Goal: Task Accomplishment & Management: Use online tool/utility

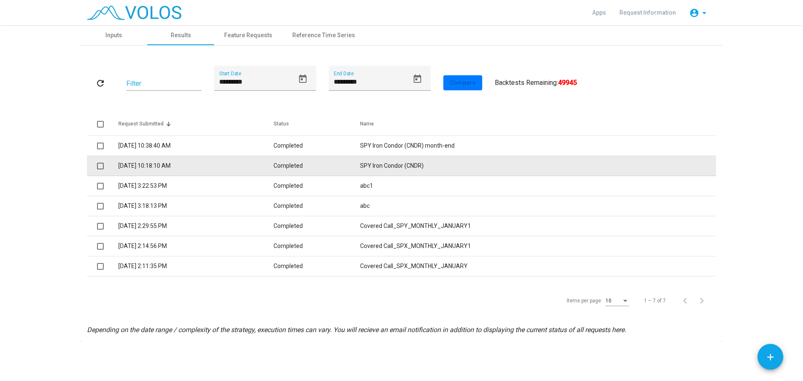
click at [387, 166] on td "SPY Iron Condor (CNDR)" at bounding box center [538, 166] width 356 height 20
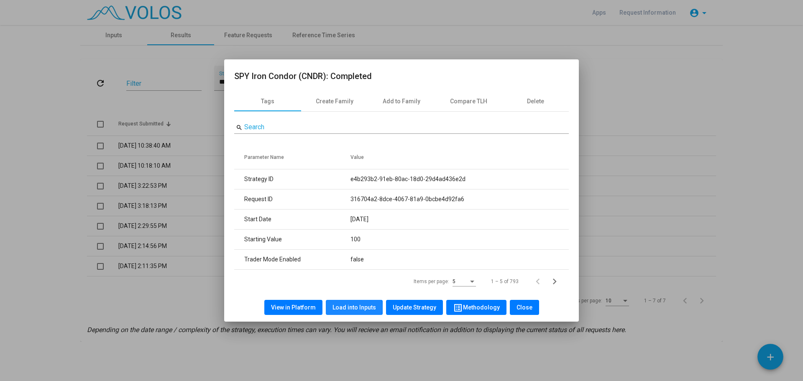
click at [349, 307] on span "Load into Inputs" at bounding box center [353, 307] width 43 height 7
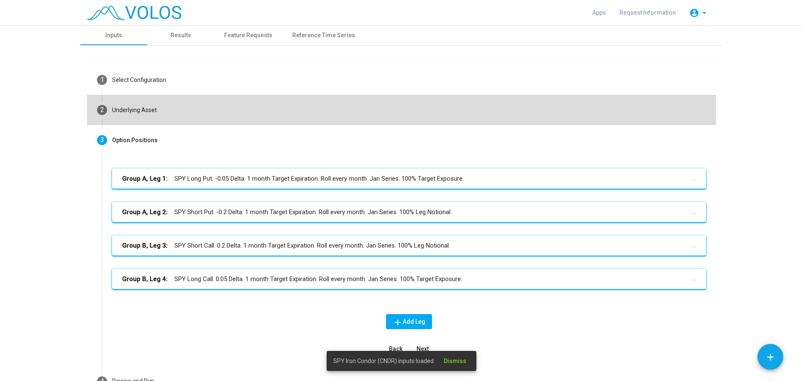
click at [153, 110] on mat-step-header "2 Underlying Asset" at bounding box center [401, 110] width 629 height 30
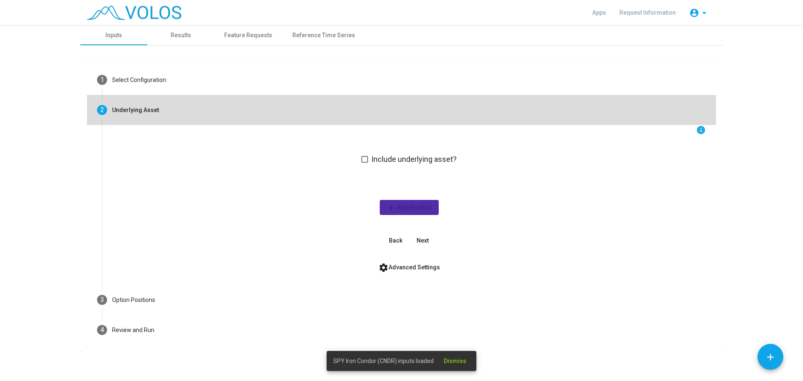
click at [153, 110] on div "Underlying Asset" at bounding box center [135, 110] width 47 height 9
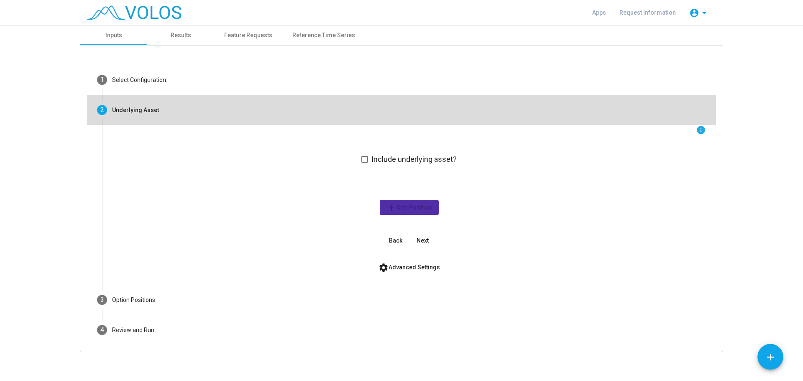
click at [100, 114] on div "2" at bounding box center [102, 110] width 4 height 10
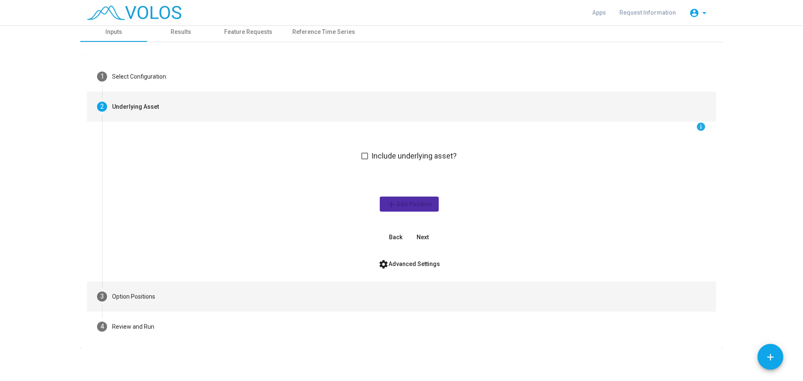
scroll to position [4, 0]
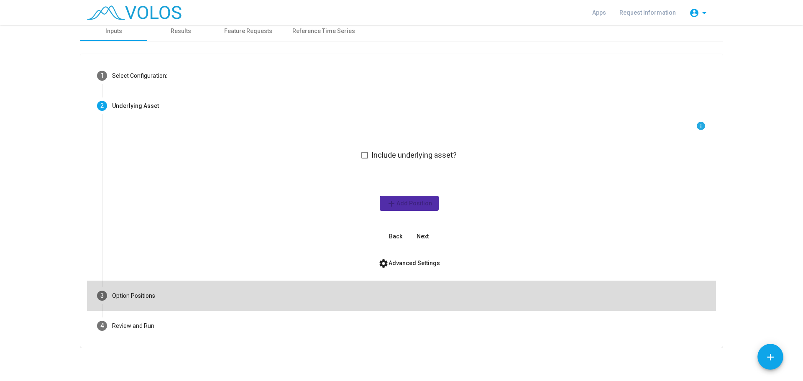
click at [131, 293] on div "Option Positions" at bounding box center [133, 295] width 43 height 9
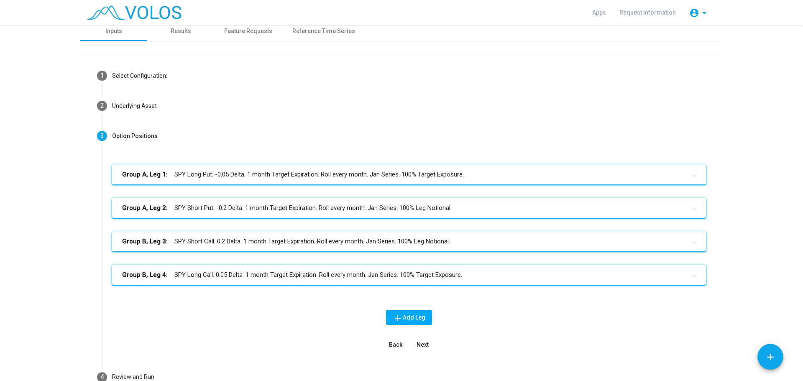
click at [334, 173] on mat-panel-title "Group A, Leg 1: SPY Long Put. -0.05 Delta. 1 month Target Expiration. Roll ever…" at bounding box center [403, 175] width 563 height 10
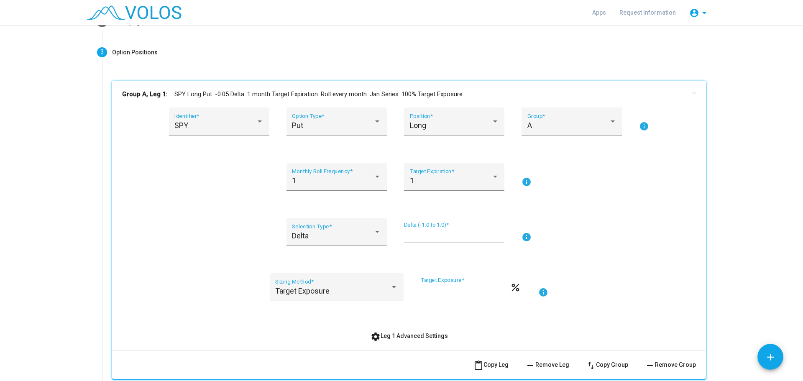
scroll to position [171, 0]
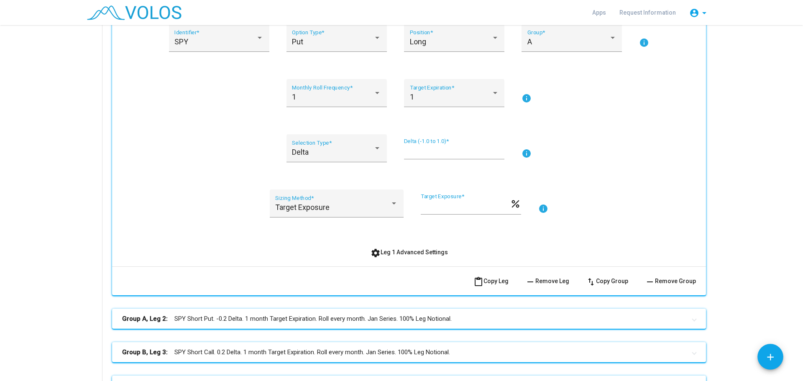
drag, startPoint x: 426, startPoint y: 252, endPoint x: 655, endPoint y: 215, distance: 232.0
click at [655, 215] on div "SPY Identifier * Put Option Type * Long Position * A Group * info 1 Monthly Rol…" at bounding box center [408, 142] width 573 height 236
click at [375, 147] on div at bounding box center [377, 148] width 4 height 2
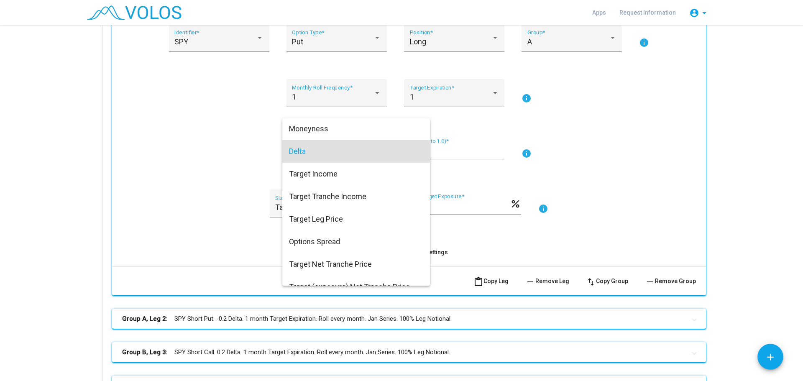
scroll to position [0, 0]
click at [359, 130] on span "Moneyness" at bounding box center [356, 129] width 134 height 23
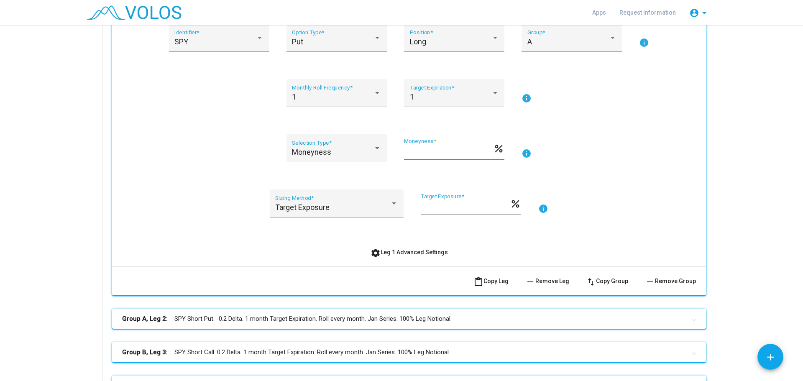
click at [431, 150] on input "***" at bounding box center [448, 152] width 89 height 8
drag, startPoint x: 431, startPoint y: 150, endPoint x: 390, endPoint y: 143, distance: 41.2
click at [390, 143] on div "Moneyness Selection Type * *** Moneyness * percent info" at bounding box center [408, 153] width 573 height 38
type input "**"
click at [640, 167] on div "Moneyness Selection Type * ** Moneyness * percent info" at bounding box center [408, 153] width 573 height 38
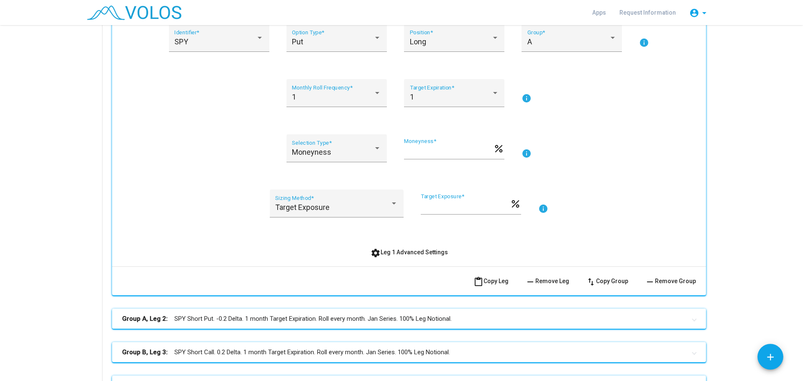
click at [460, 321] on mat-panel-title "Group A, Leg 2: SPY Short Put. -0.2 Delta. 1 month Target Expiration. Roll ever…" at bounding box center [403, 319] width 563 height 10
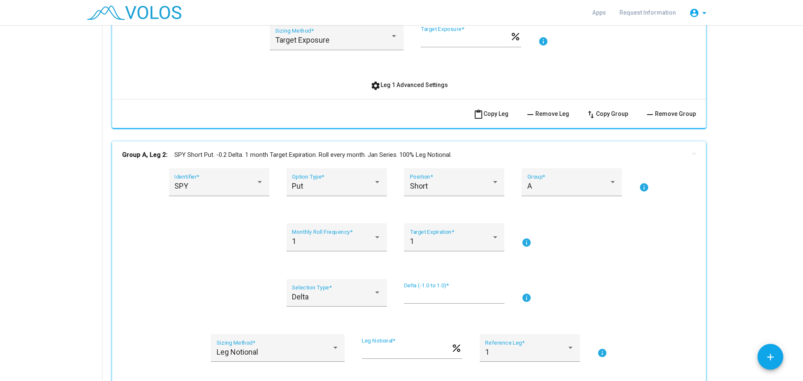
scroll to position [380, 0]
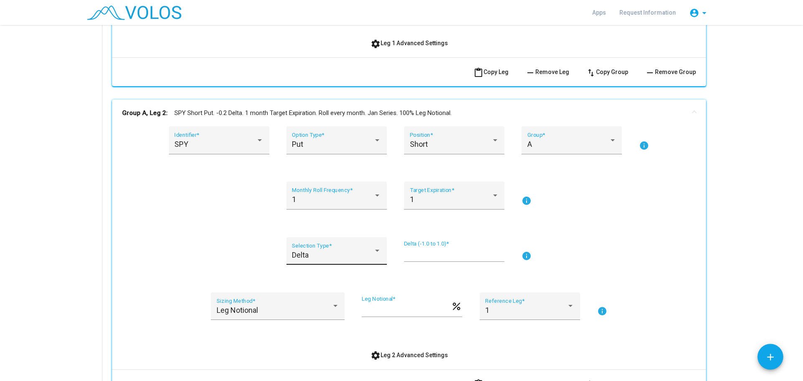
click at [373, 249] on div at bounding box center [377, 250] width 8 height 8
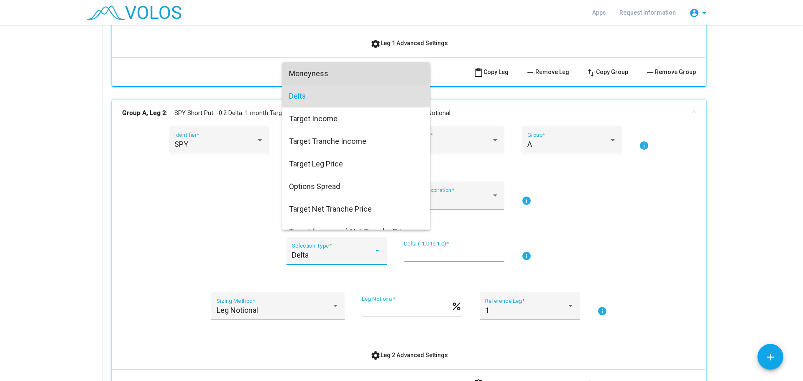
click at [352, 73] on span "Moneyness" at bounding box center [356, 73] width 134 height 23
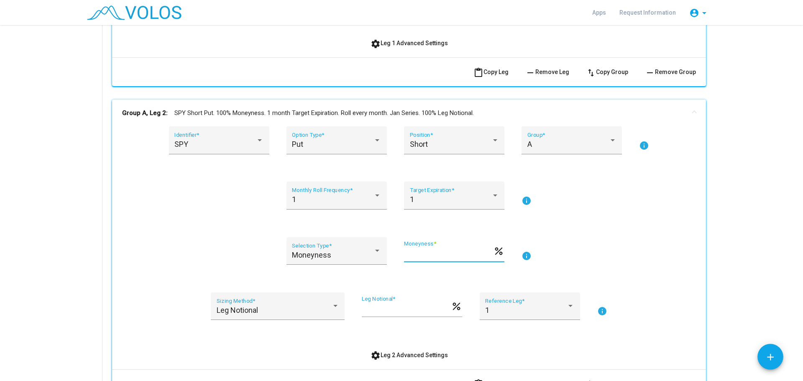
drag, startPoint x: 430, startPoint y: 255, endPoint x: 384, endPoint y: 244, distance: 47.2
click at [384, 245] on div "Moneyness Selection Type * *** Moneyness * percent info" at bounding box center [408, 256] width 573 height 38
type input "**"
click at [605, 255] on div "Moneyness Selection Type * ** Moneyness * percent info" at bounding box center [408, 256] width 573 height 38
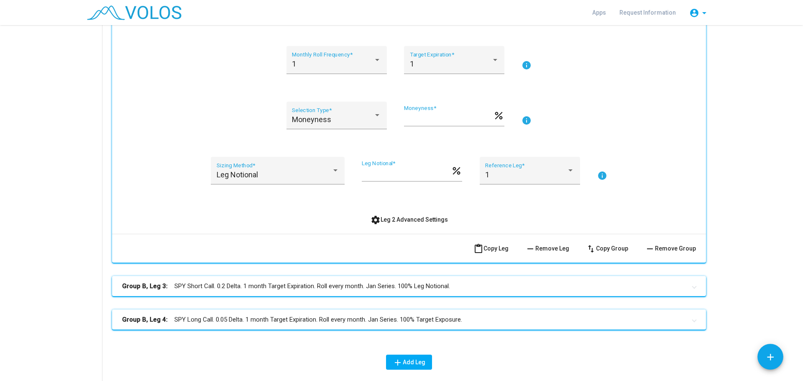
scroll to position [548, 0]
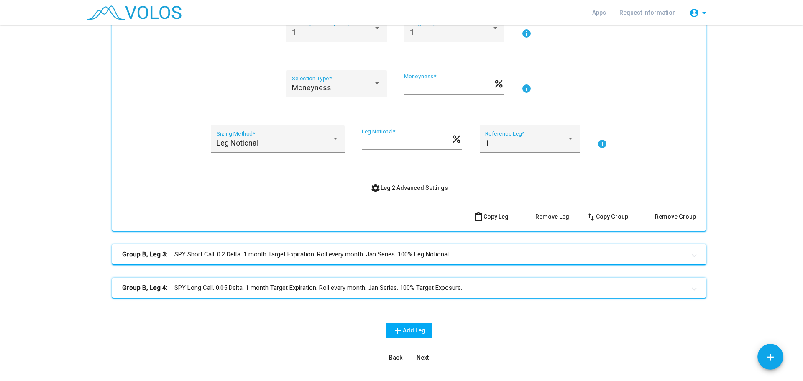
click at [416, 251] on mat-panel-title "Group B, Leg 3: SPY Short Call. 0.2 Delta. 1 month Target Expiration. Roll ever…" at bounding box center [403, 255] width 563 height 10
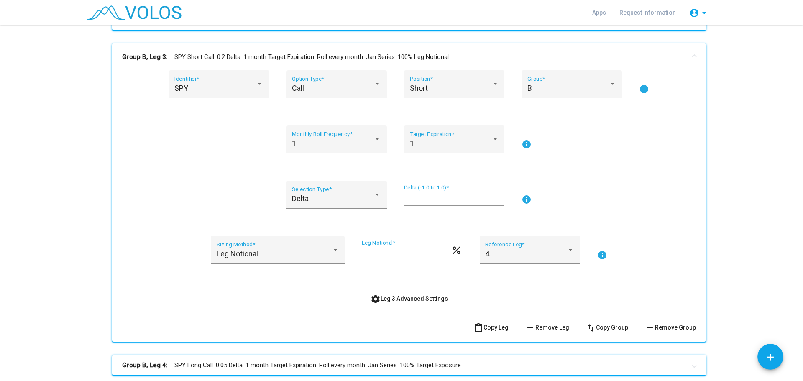
scroll to position [757, 0]
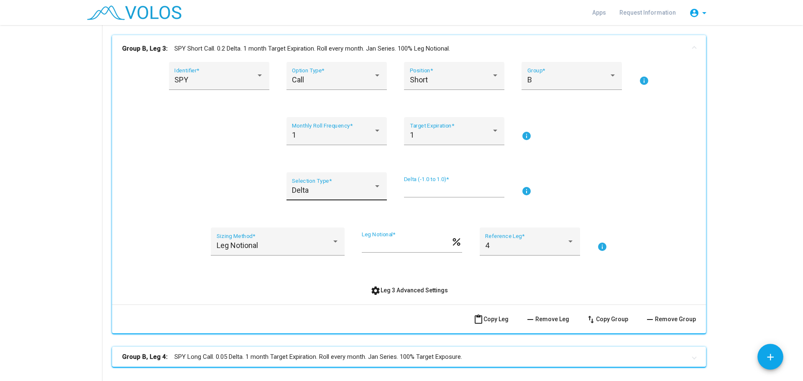
click at [376, 186] on div at bounding box center [377, 186] width 8 height 8
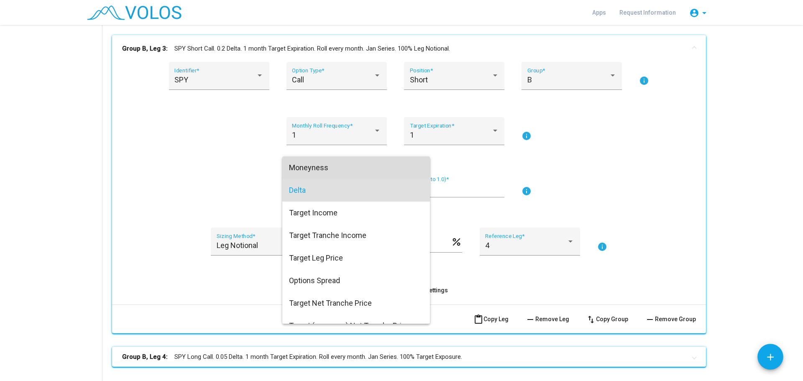
click at [348, 164] on span "Moneyness" at bounding box center [356, 167] width 134 height 23
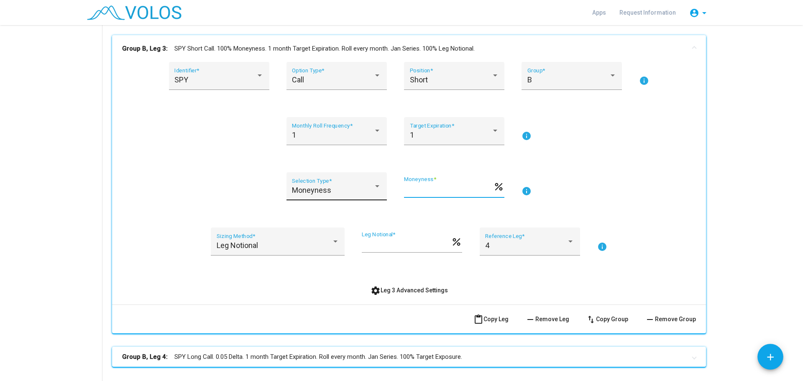
drag, startPoint x: 422, startPoint y: 189, endPoint x: 382, endPoint y: 186, distance: 40.2
click at [382, 186] on div "Moneyness Selection Type * *** Moneyness * percent info" at bounding box center [408, 191] width 573 height 38
type input "***"
click at [641, 166] on div "SPY Identifier * Call Option Type * Short Position * B Group * info 1 Monthly R…" at bounding box center [408, 180] width 573 height 236
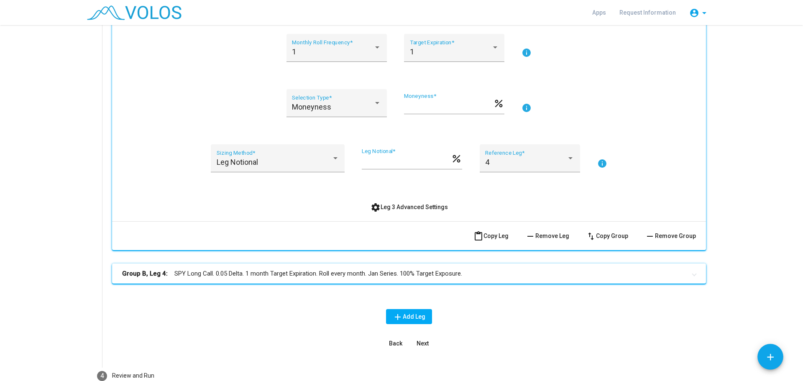
scroll to position [840, 0]
click at [460, 270] on mat-panel-title "Group B, Leg 4: SPY Long Call. 0.05 Delta. 1 month Target Expiration. Roll ever…" at bounding box center [403, 273] width 563 height 10
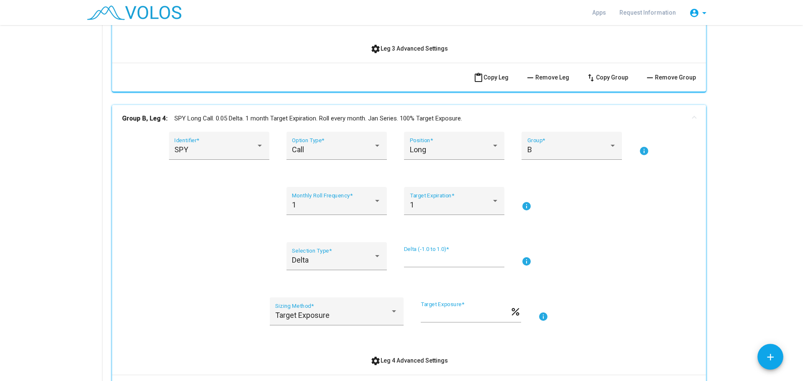
scroll to position [1049, 0]
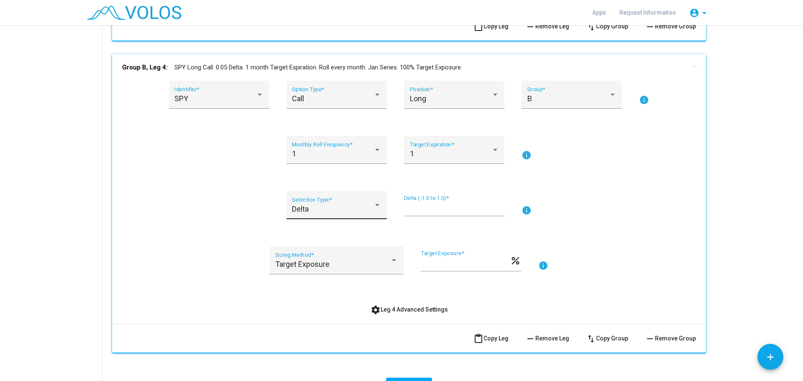
click at [369, 203] on div "Delta Selection Type *" at bounding box center [336, 208] width 89 height 22
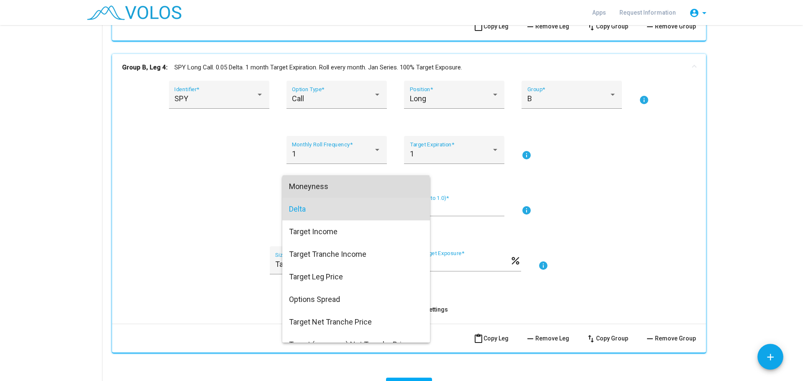
click at [354, 190] on span "Moneyness" at bounding box center [356, 186] width 134 height 23
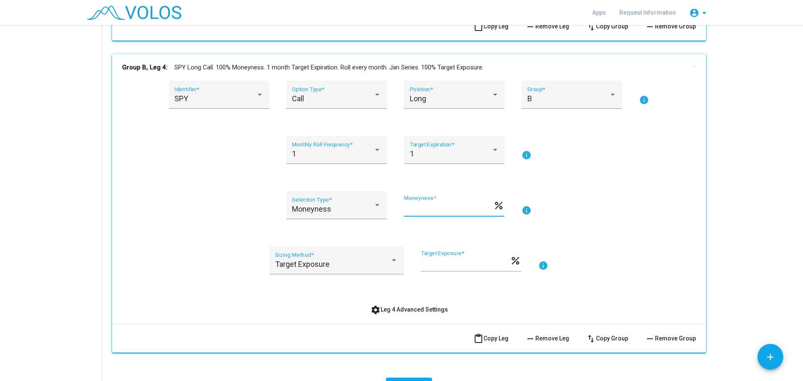
drag, startPoint x: 423, startPoint y: 206, endPoint x: 390, endPoint y: 206, distance: 32.6
click at [390, 206] on div "Moneyness Selection Type * *** Moneyness * percent info" at bounding box center [408, 210] width 573 height 38
type input "***"
click at [605, 196] on div "Moneyness Selection Type * *** Moneyness * percent info" at bounding box center [408, 210] width 573 height 38
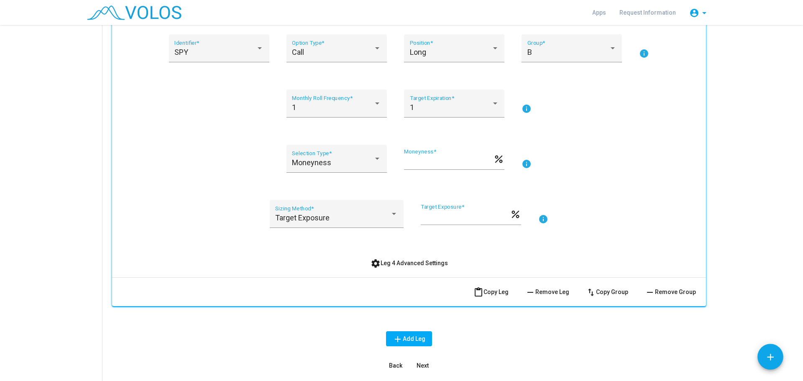
scroll to position [1168, 0]
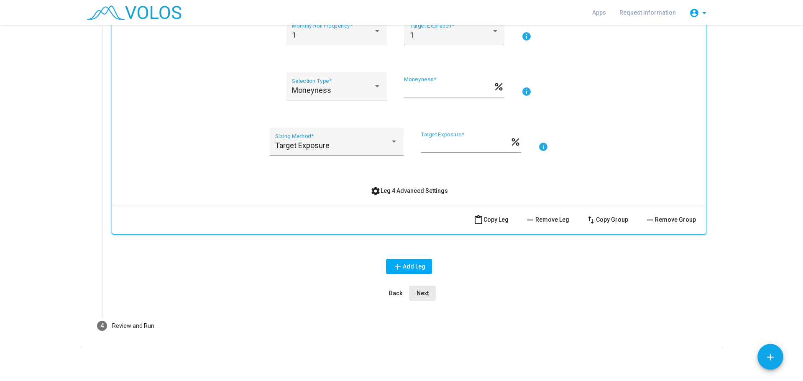
click at [420, 288] on button "Next" at bounding box center [422, 292] width 27 height 15
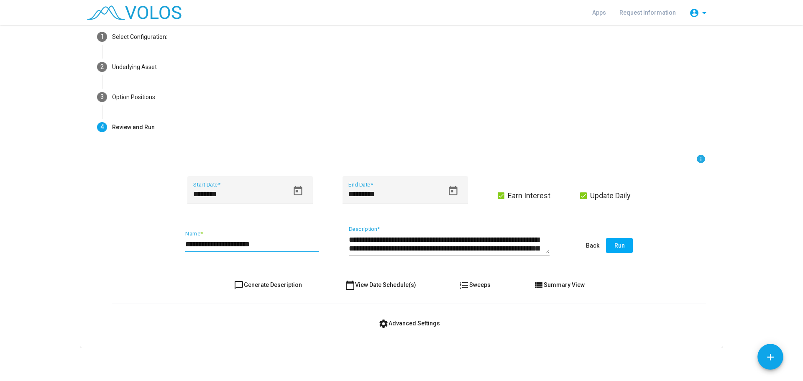
click at [260, 243] on input "**********" at bounding box center [252, 244] width 134 height 8
type input "**********"
click at [268, 286] on span "chat_bubble_outline Generate Description" at bounding box center [268, 284] width 68 height 7
type textarea "**********"
click at [618, 245] on span "Run" at bounding box center [619, 245] width 10 height 7
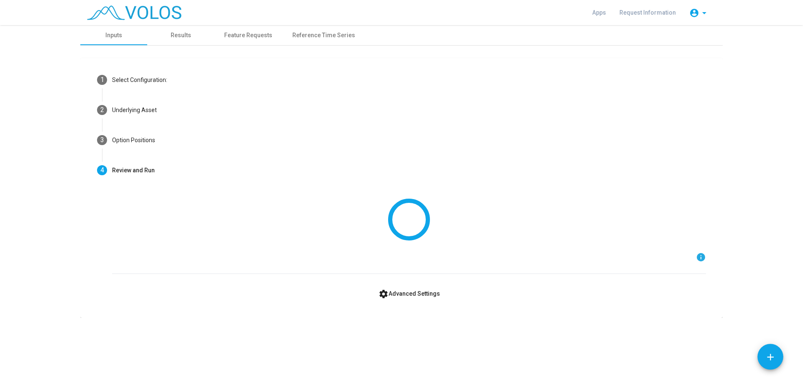
scroll to position [0, 0]
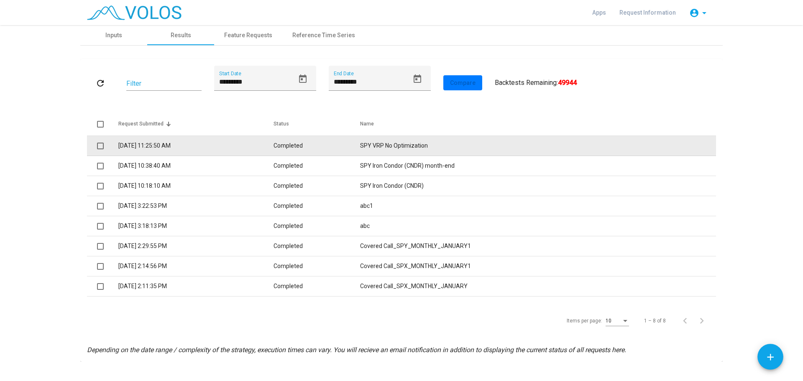
click at [296, 148] on td "Completed" at bounding box center [316, 146] width 86 height 20
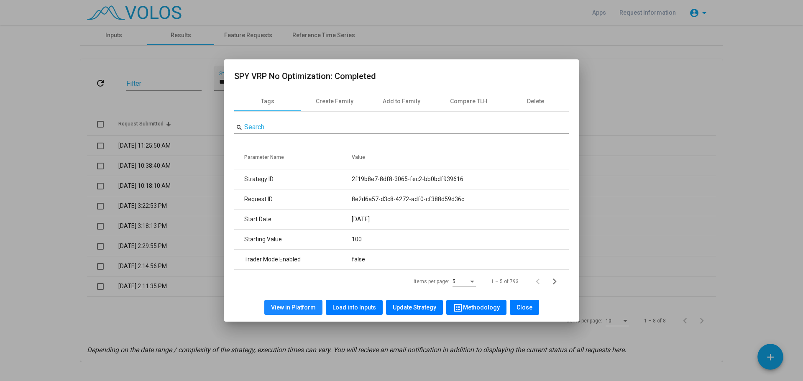
click at [309, 304] on span "View in Platform" at bounding box center [293, 307] width 45 height 7
click at [523, 307] on span "Close" at bounding box center [524, 307] width 16 height 7
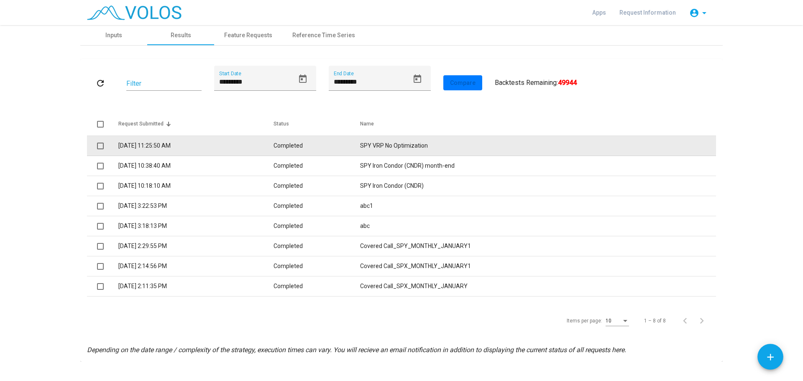
click at [331, 145] on td "Completed" at bounding box center [316, 146] width 86 height 20
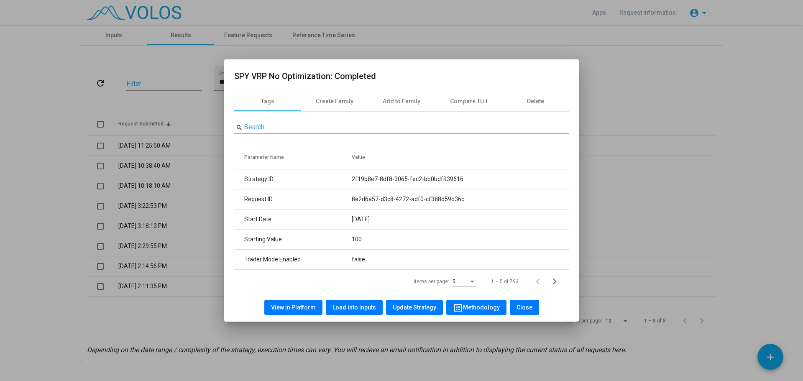
drag, startPoint x: 306, startPoint y: 306, endPoint x: 435, endPoint y: 327, distance: 130.0
click at [435, 327] on div "SPY VRP No Optimization: Completed Tags Create Family Add to Family Compare TLH…" at bounding box center [401, 190] width 803 height 381
click at [304, 305] on span "View in Platform" at bounding box center [293, 307] width 45 height 7
click at [523, 306] on span "Close" at bounding box center [524, 307] width 16 height 7
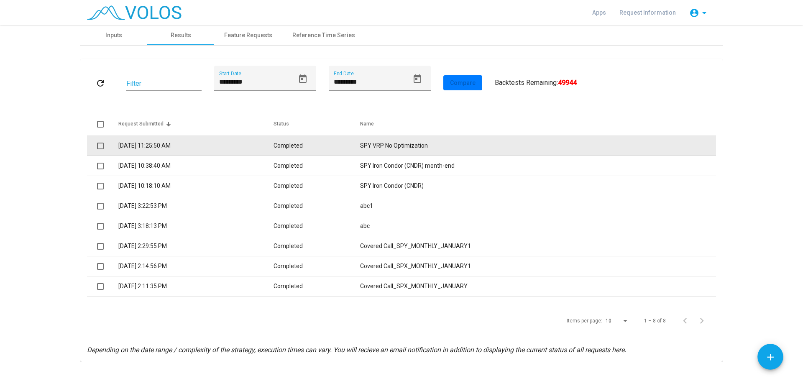
click at [315, 143] on td "Completed" at bounding box center [316, 146] width 86 height 20
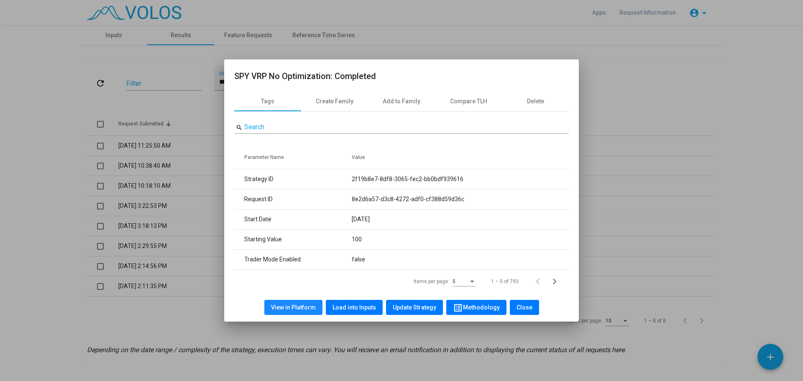
click at [298, 306] on span "View in Platform" at bounding box center [293, 307] width 45 height 7
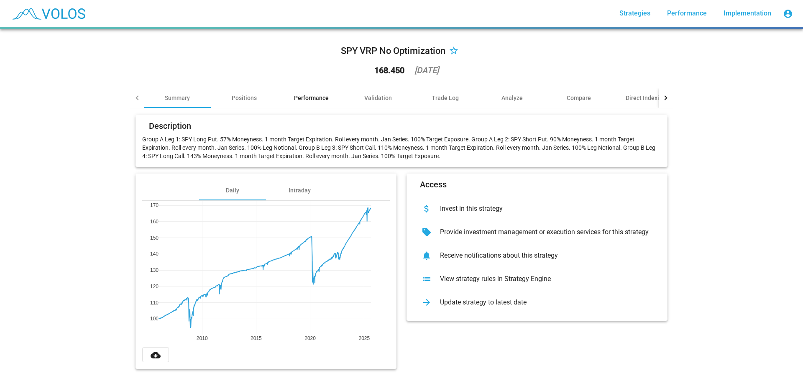
click at [312, 94] on div "Performance" at bounding box center [311, 98] width 35 height 8
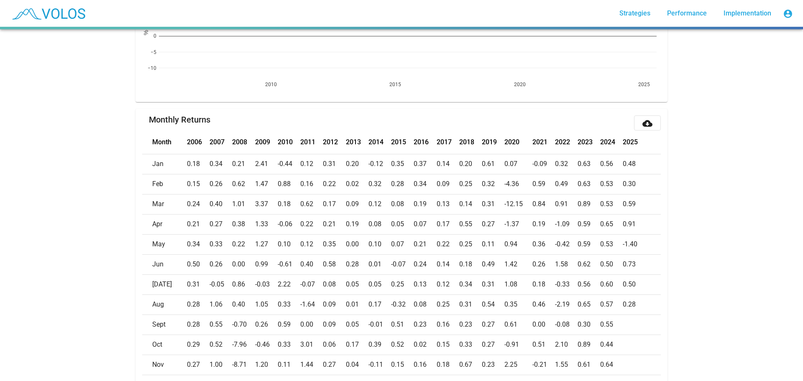
scroll to position [293, 0]
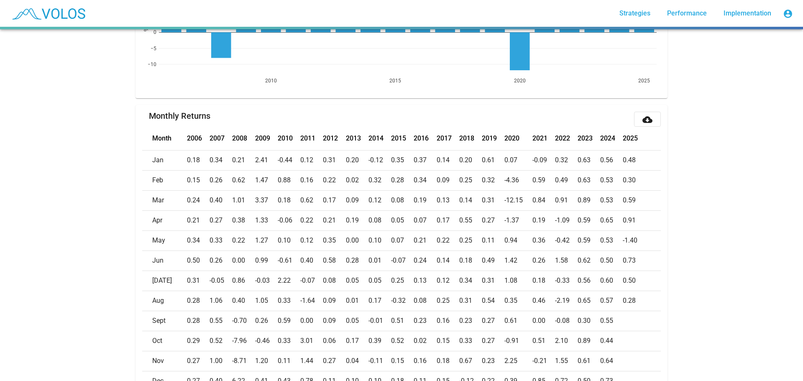
click at [581, 290] on td "0.56" at bounding box center [588, 280] width 23 height 20
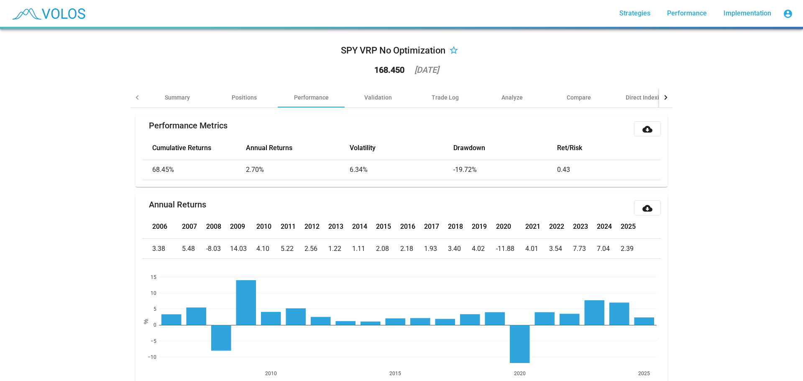
scroll to position [0, 0]
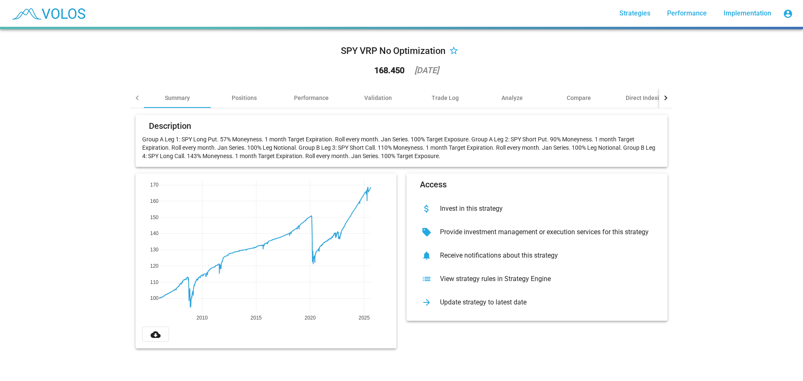
click at [663, 95] on div at bounding box center [665, 98] width 13 height 20
click at [641, 10] on span "Strategies" at bounding box center [634, 13] width 31 height 8
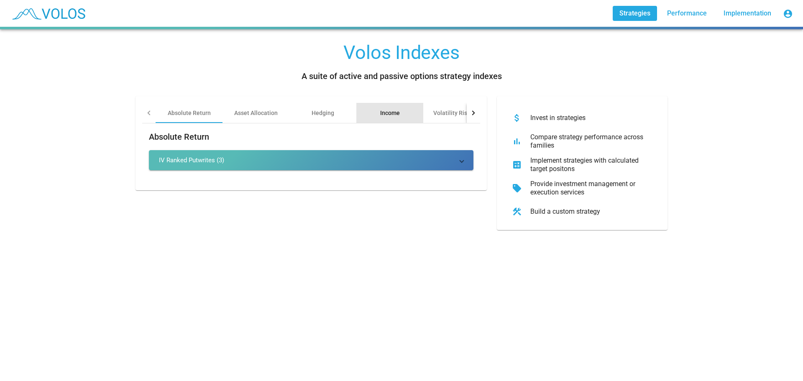
click at [385, 111] on div "Income" at bounding box center [390, 113] width 20 height 8
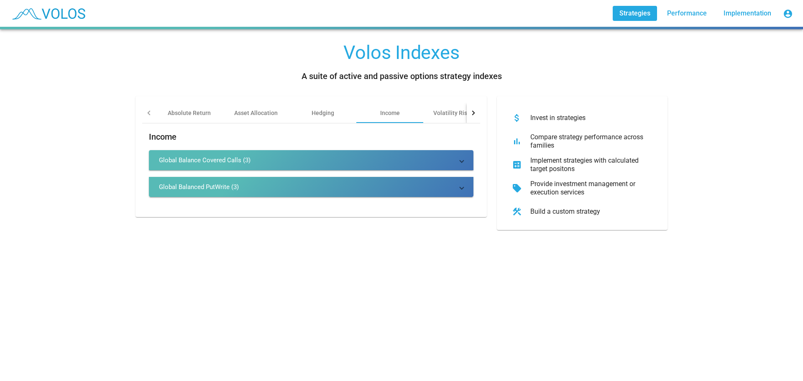
click at [306, 156] on mat-panel-title "Global Balance Covered Calls (3)" at bounding box center [306, 160] width 294 height 8
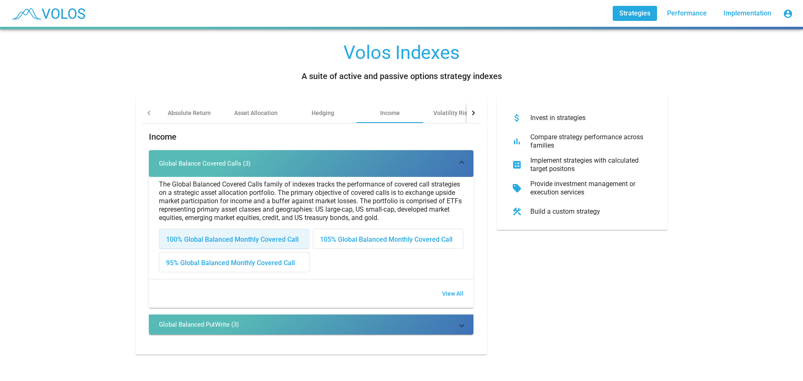
click at [278, 239] on div "100% Global Balanced Monthly Covered Call" at bounding box center [234, 239] width 150 height 20
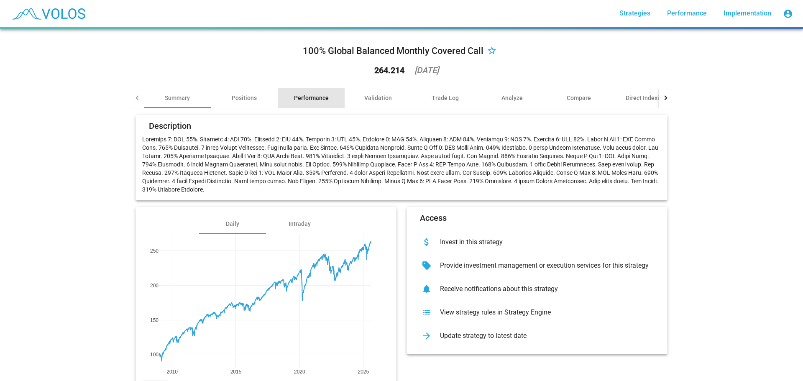
click at [314, 95] on div "Performance" at bounding box center [311, 98] width 35 height 8
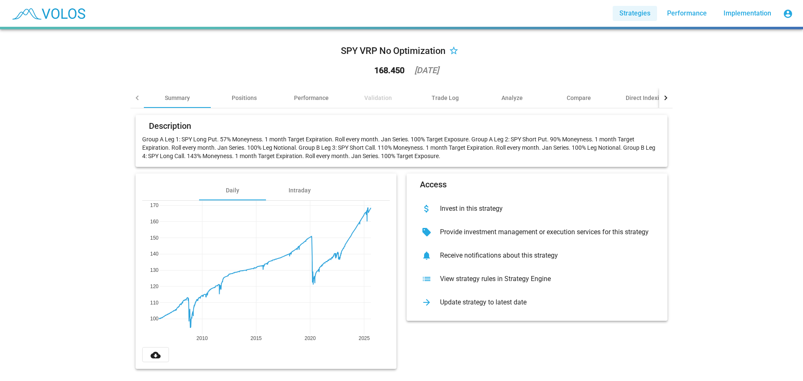
click at [642, 12] on span "Strategies" at bounding box center [634, 13] width 31 height 8
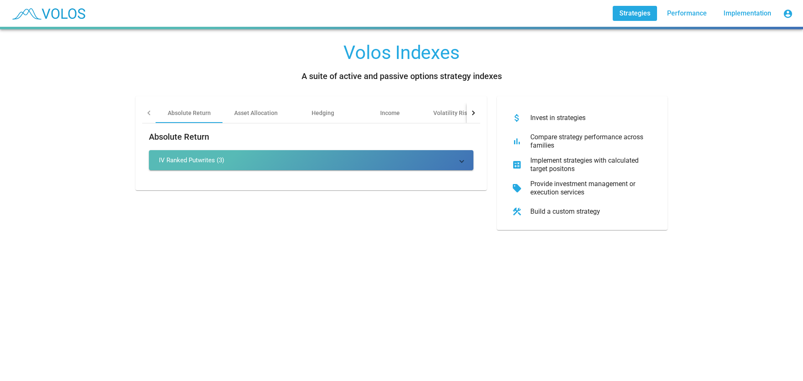
click at [147, 112] on div at bounding box center [149, 112] width 5 height 5
click at [190, 112] on div "Absolute Return" at bounding box center [189, 113] width 43 height 8
click at [194, 110] on div "Absolute Return" at bounding box center [189, 113] width 43 height 8
click at [196, 158] on div "IV Ranked Putwrites (3)" at bounding box center [191, 160] width 65 height 8
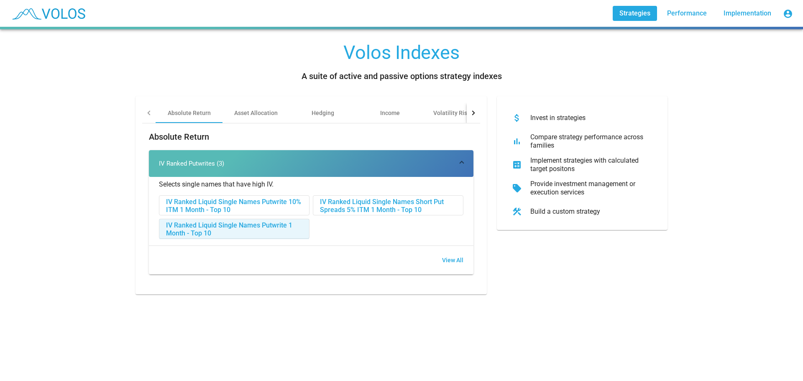
click at [212, 225] on div "IV Ranked Liquid Single Names Putwrite 1 Month - Top 10" at bounding box center [234, 229] width 150 height 20
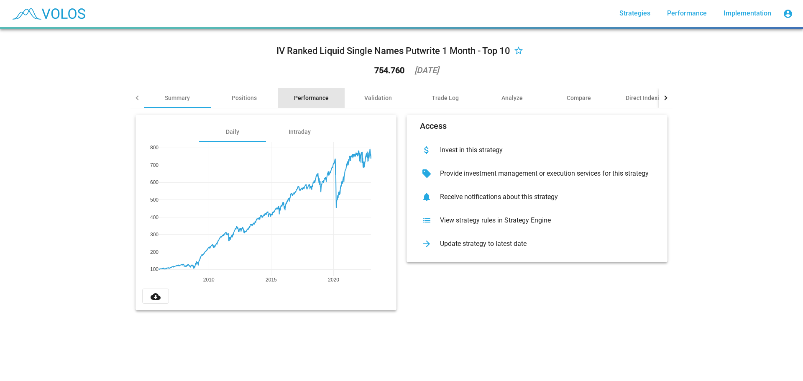
click at [309, 95] on div "Performance" at bounding box center [311, 98] width 35 height 8
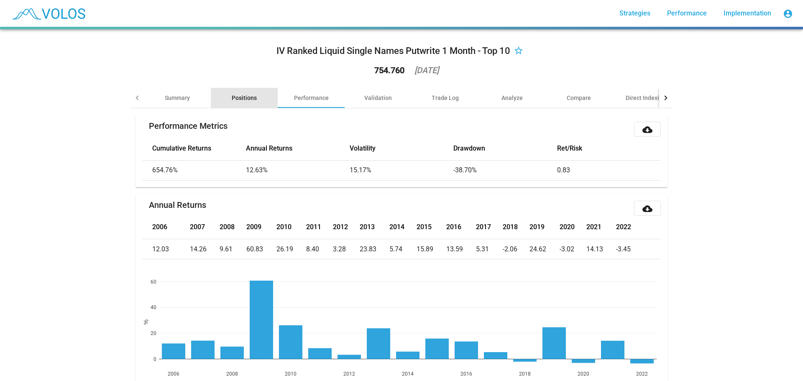
click at [241, 97] on div "Positions" at bounding box center [244, 98] width 25 height 8
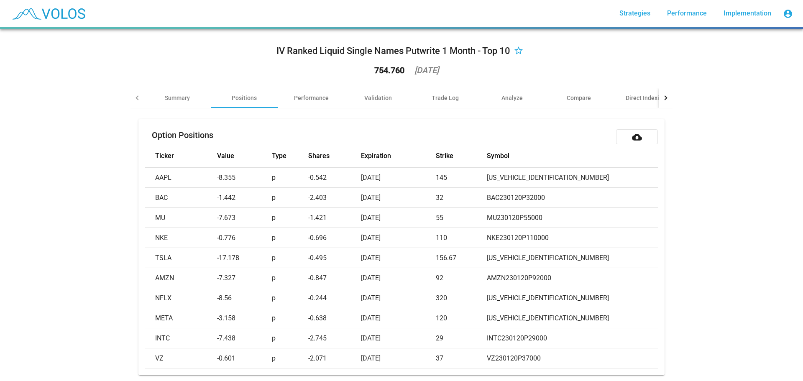
drag, startPoint x: 32, startPoint y: 0, endPoint x: 707, endPoint y: 133, distance: 688.1
click at [707, 133] on div "IV Ranked Liquid Single Names Putwrite 1 Month - Top 10 star_border 754.760 202…" at bounding box center [401, 205] width 803 height 352
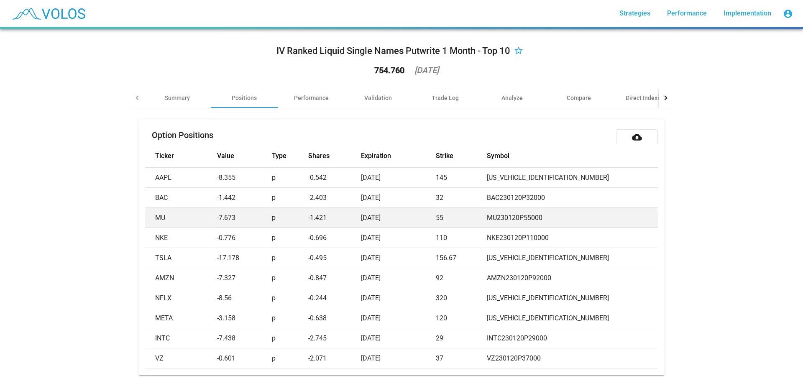
scroll to position [59, 0]
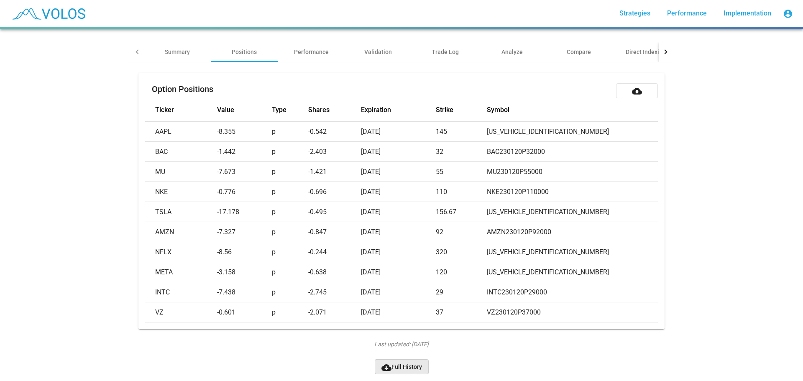
click at [406, 363] on span "cloud_download Full History" at bounding box center [401, 366] width 41 height 7
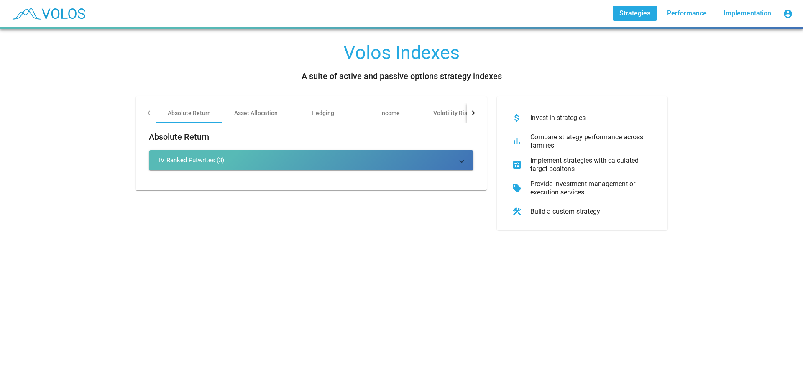
click at [286, 160] on mat-panel-title "IV Ranked Putwrites (3)" at bounding box center [306, 160] width 294 height 8
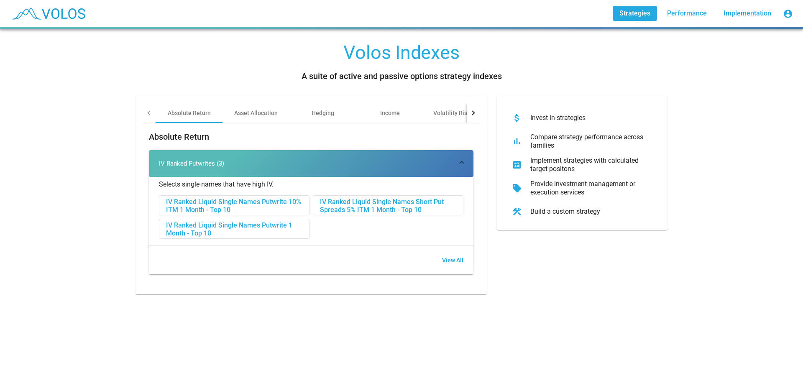
click at [267, 202] on div "IV Ranked Liquid Single Names Putwrite 10% ITM 1 Month - Top 10" at bounding box center [234, 206] width 150 height 20
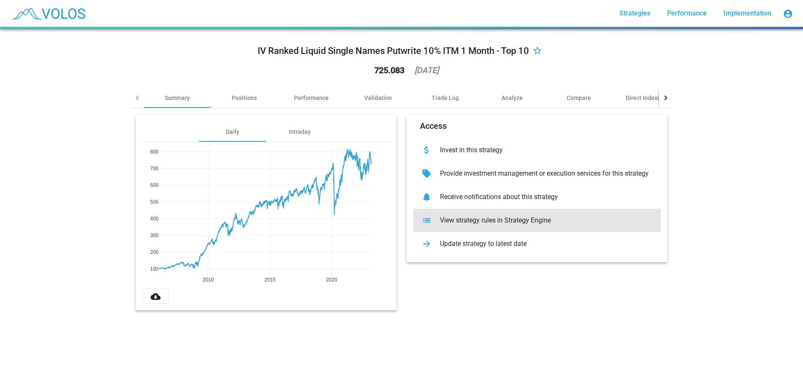
click at [492, 216] on div "list View strategy rules in Strategy Engine" at bounding box center [536, 220] width 247 height 23
click at [502, 217] on div "View strategy rules in Strategy Engine" at bounding box center [543, 220] width 221 height 8
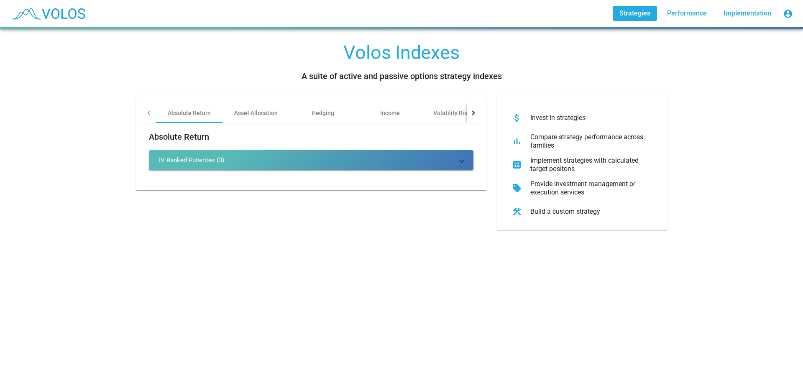
click at [190, 159] on div "IV Ranked Putwrites (3)" at bounding box center [191, 160] width 65 height 8
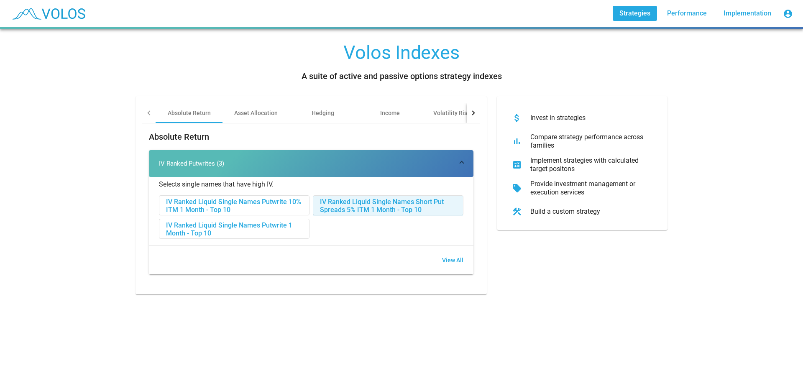
click at [387, 206] on div "IV Ranked Liquid Single Names Short Put Spreads 5% ITM 1 Month - Top 10" at bounding box center [388, 206] width 150 height 20
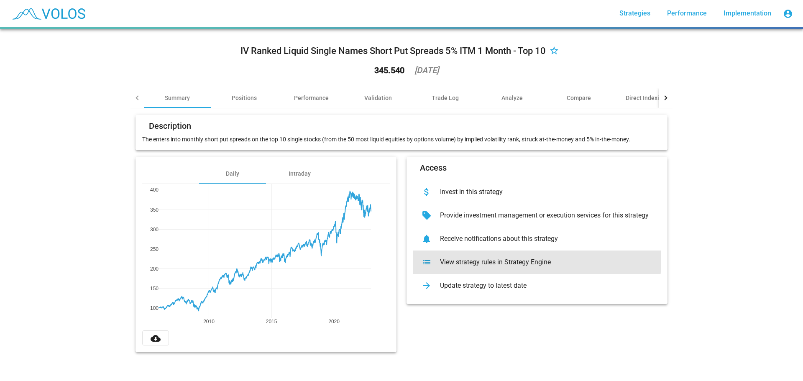
click at [498, 260] on div "View strategy rules in Strategy Engine" at bounding box center [543, 262] width 221 height 8
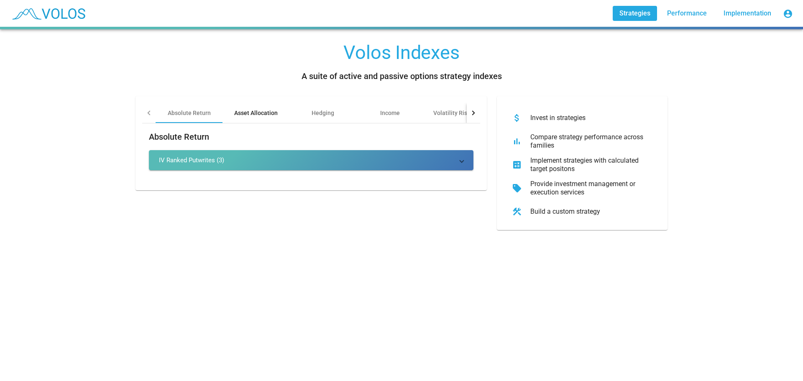
click at [262, 115] on div "Asset Allocation" at bounding box center [255, 113] width 43 height 8
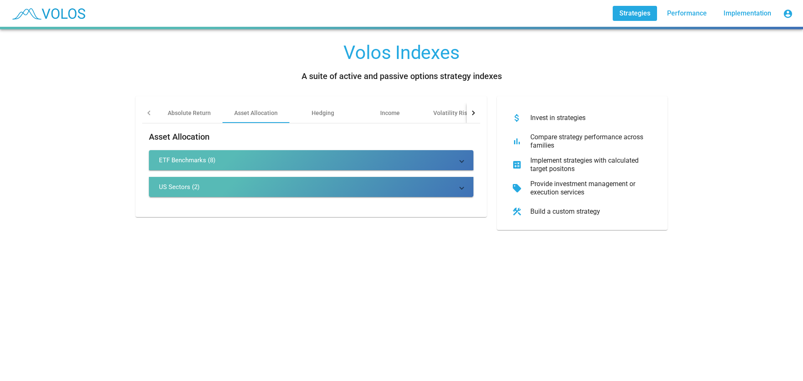
click at [227, 158] on mat-panel-title "ETF Benchmarks (8)" at bounding box center [306, 160] width 294 height 8
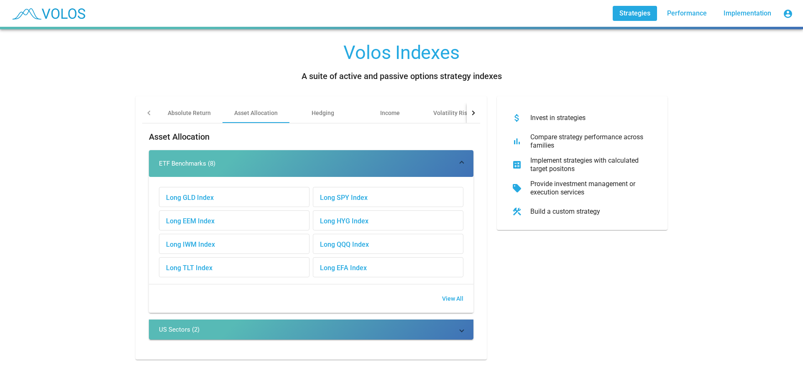
click at [357, 199] on div "Long SPY Index" at bounding box center [388, 197] width 150 height 20
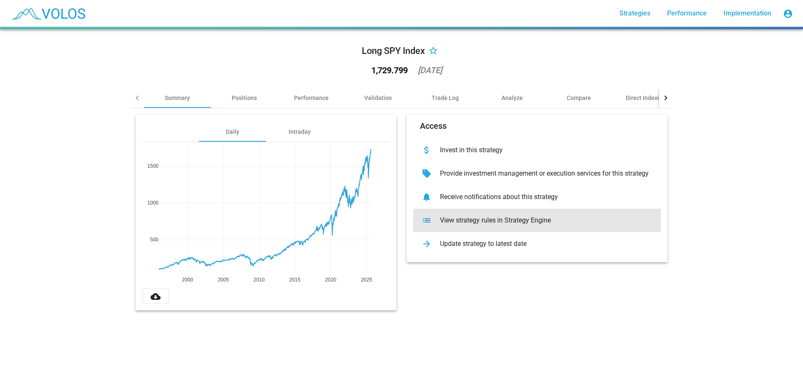
click at [524, 222] on div "View strategy rules in Strategy Engine" at bounding box center [543, 220] width 221 height 8
click at [519, 218] on div "View strategy rules in Strategy Engine" at bounding box center [543, 220] width 221 height 8
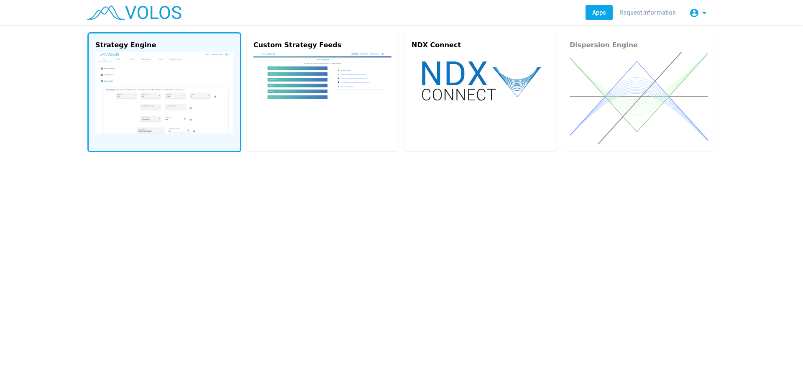
click at [201, 89] on img at bounding box center [164, 93] width 138 height 82
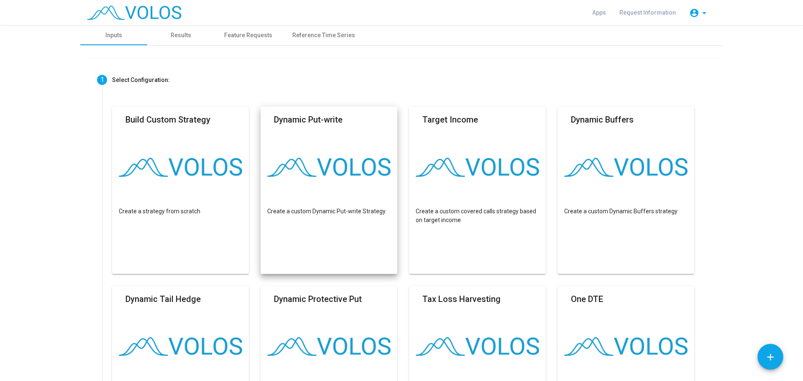
click at [352, 129] on mat-card-header "Dynamic Put-write" at bounding box center [328, 122] width 123 height 18
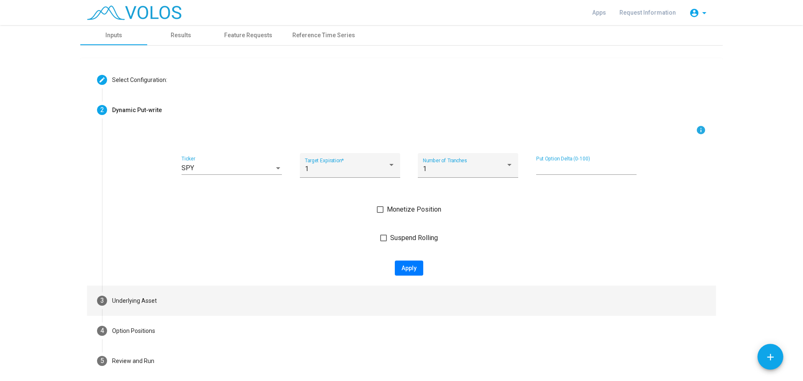
scroll to position [35, 0]
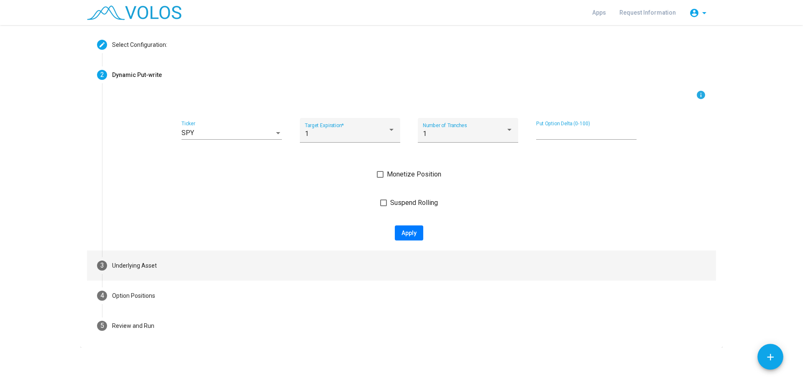
click at [169, 266] on mat-step-header "3 Underlying Asset" at bounding box center [401, 265] width 629 height 30
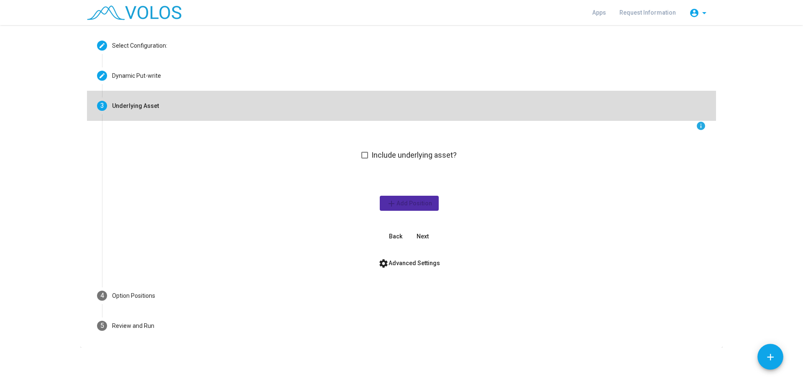
scroll to position [34, 0]
click at [145, 107] on div "Underlying Asset" at bounding box center [135, 106] width 47 height 9
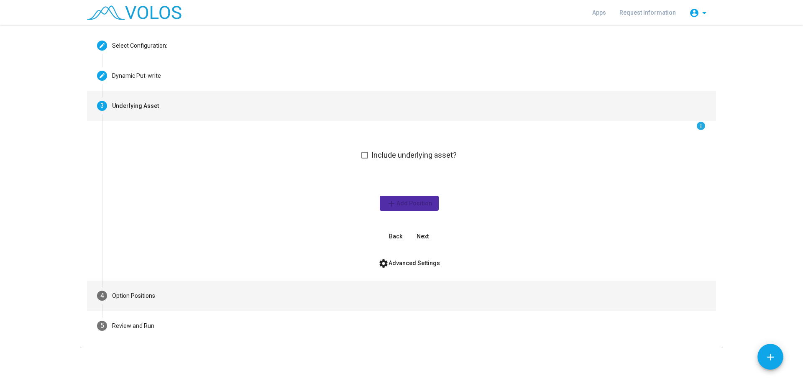
click at [148, 295] on div "Option Positions" at bounding box center [133, 295] width 43 height 9
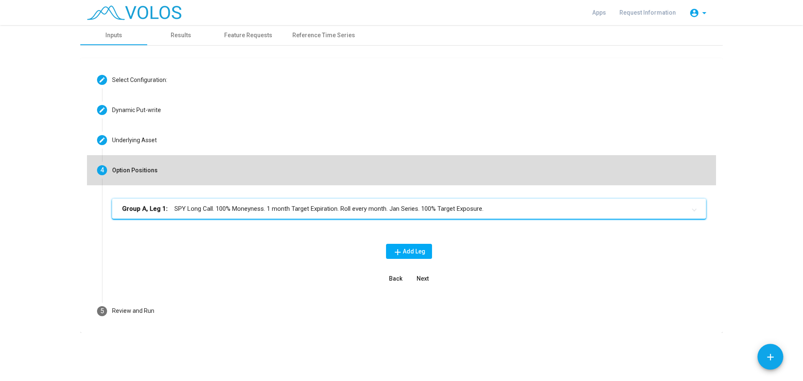
scroll to position [0, 0]
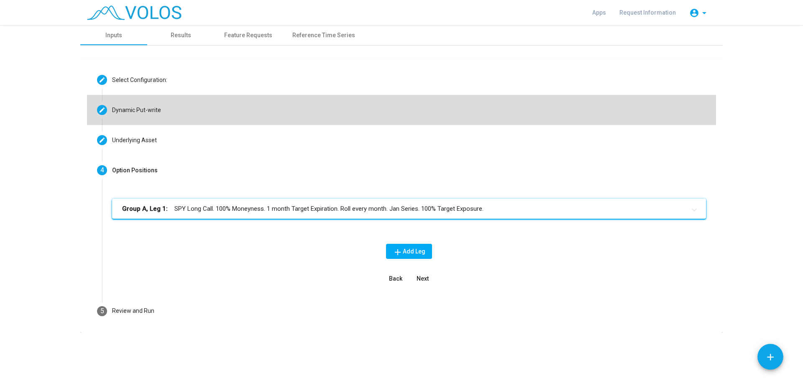
click at [165, 108] on mat-step-header "Editable create Dynamic Put-write" at bounding box center [401, 110] width 629 height 30
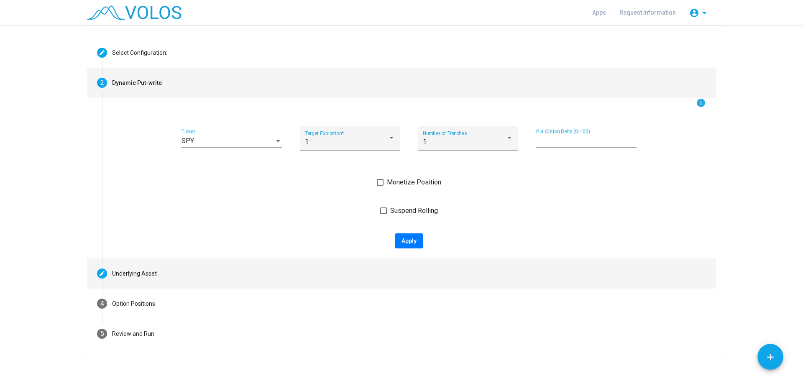
scroll to position [35, 0]
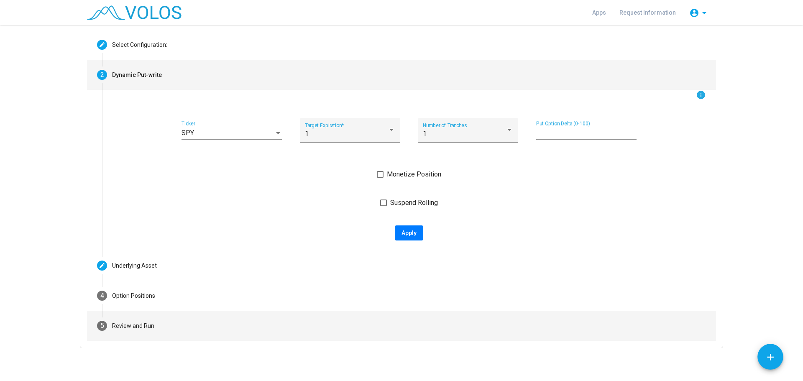
click at [162, 324] on mat-step-header "5 Review and Run" at bounding box center [401, 326] width 629 height 30
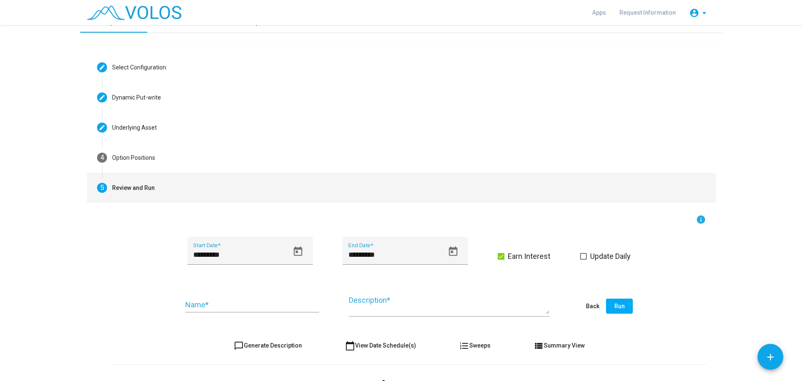
scroll to position [0, 0]
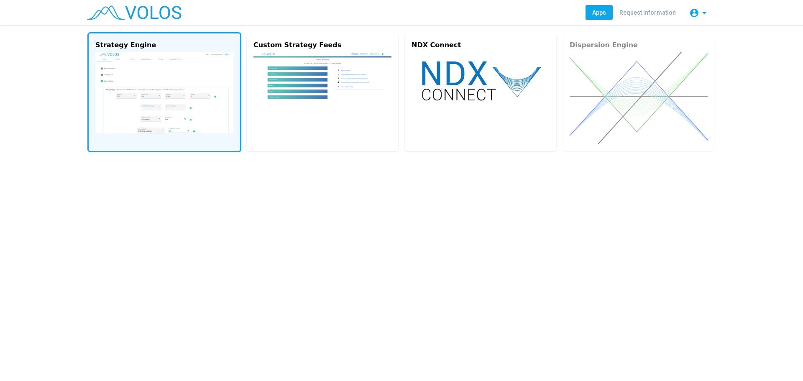
click at [177, 71] on img at bounding box center [164, 93] width 138 height 82
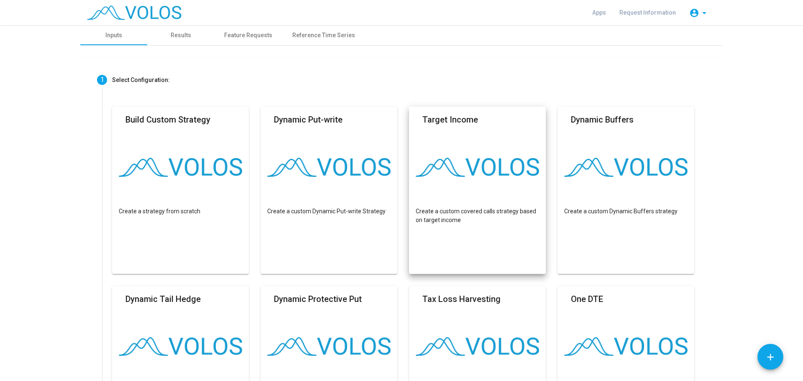
click at [488, 148] on mat-card "Target Income Create a custom covered calls strategy based on target income" at bounding box center [477, 190] width 137 height 167
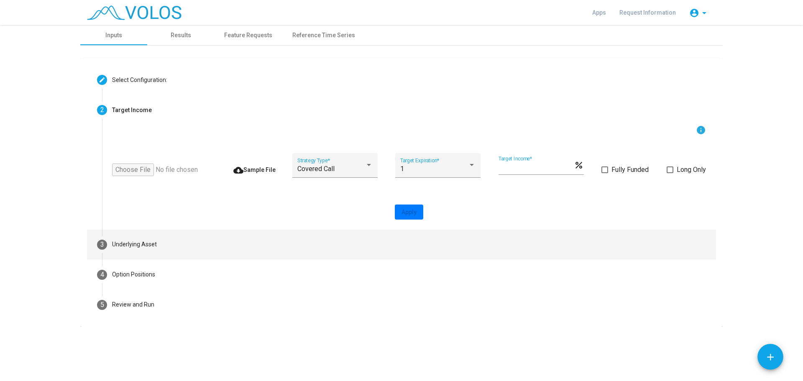
click at [185, 240] on mat-step-header "3 Underlying Asset" at bounding box center [401, 244] width 629 height 30
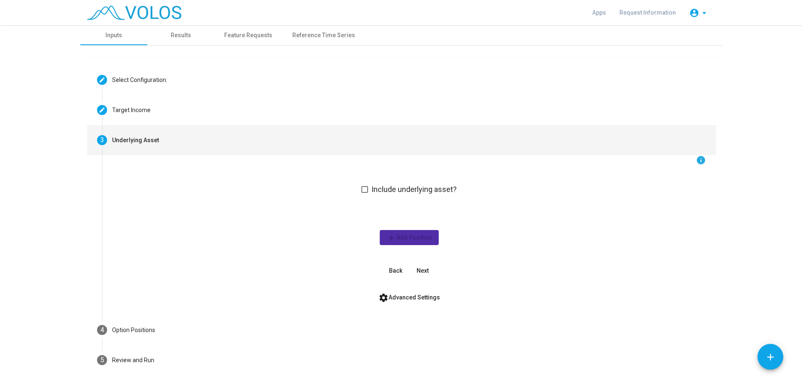
click at [157, 141] on mat-step-header "3 Underlying Asset" at bounding box center [401, 140] width 629 height 30
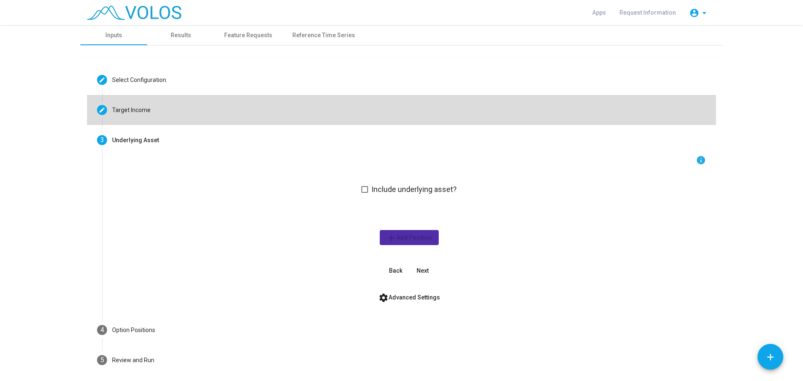
click at [150, 112] on mat-step-header "Editable create Target Income" at bounding box center [401, 110] width 629 height 30
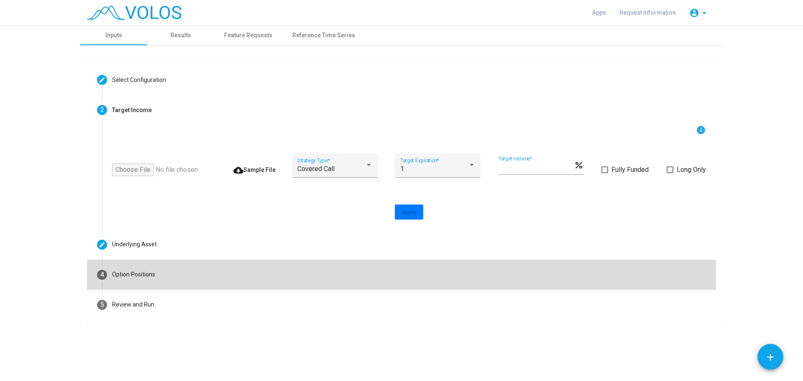
click at [155, 279] on div "Option Positions" at bounding box center [133, 274] width 43 height 9
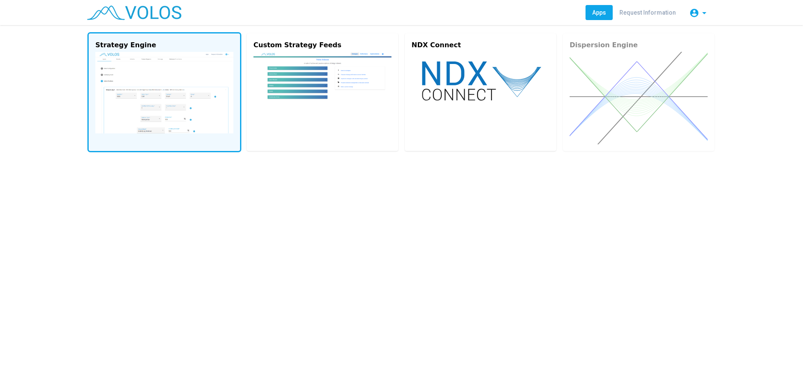
click at [206, 114] on img at bounding box center [164, 93] width 138 height 82
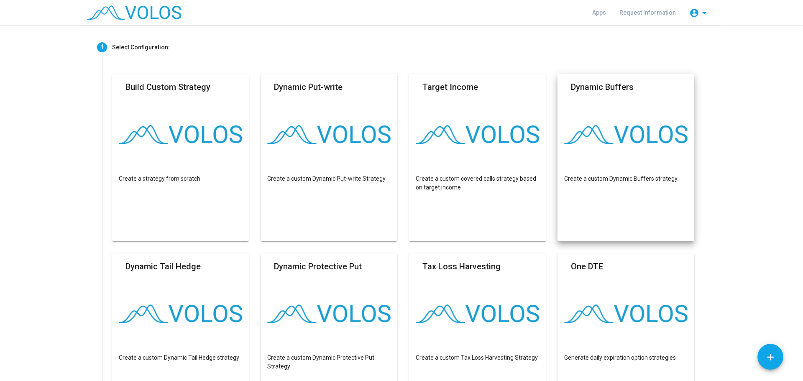
scroll to position [84, 0]
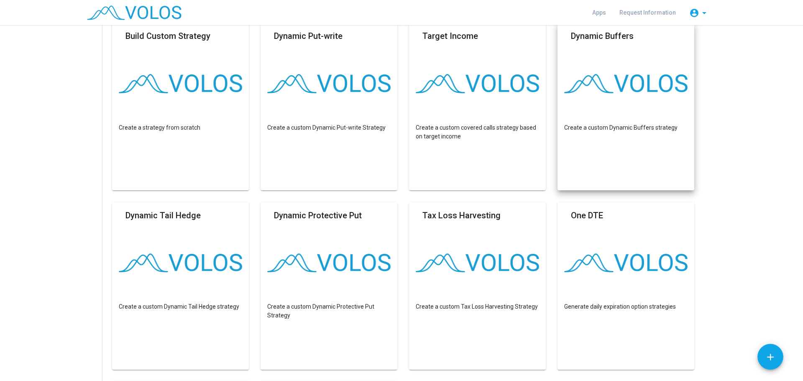
click at [618, 110] on mat-card "Dynamic Buffers Create a custom Dynamic Buffers strategy" at bounding box center [625, 106] width 137 height 167
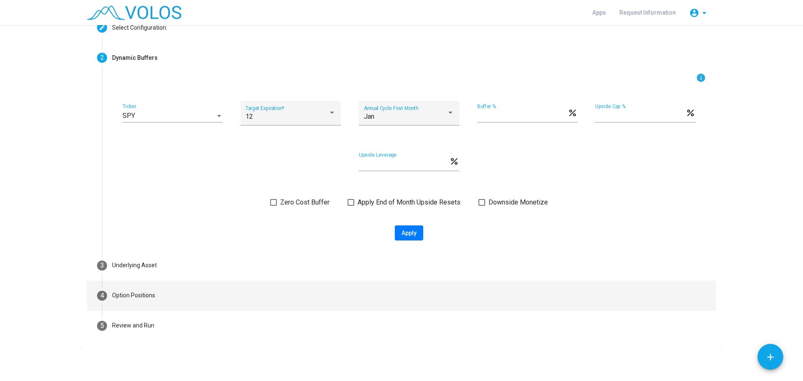
click at [133, 295] on div "Option Positions" at bounding box center [133, 295] width 43 height 9
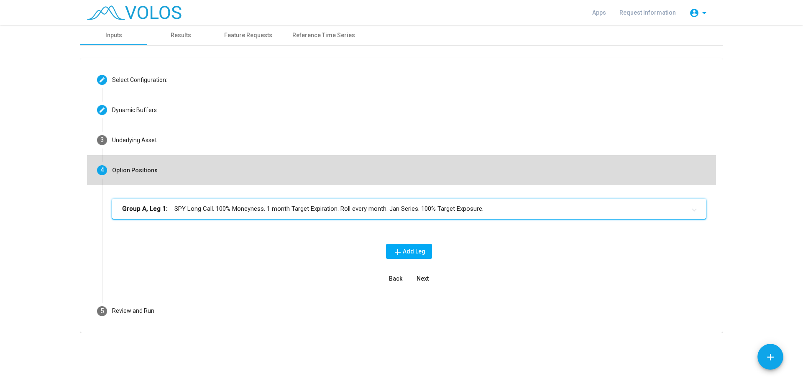
scroll to position [0, 0]
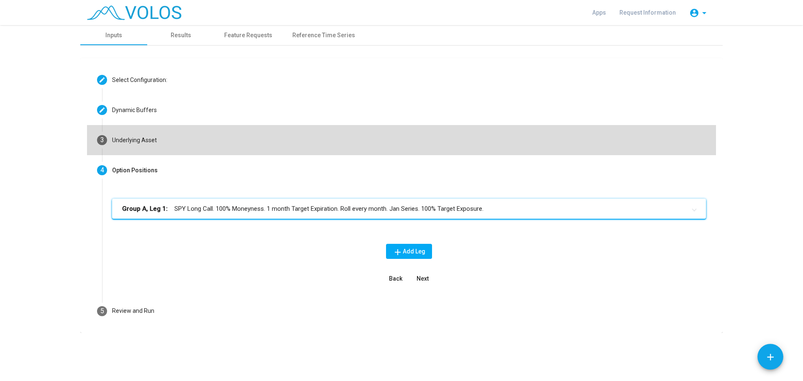
click at [141, 141] on div "Underlying Asset" at bounding box center [134, 140] width 45 height 9
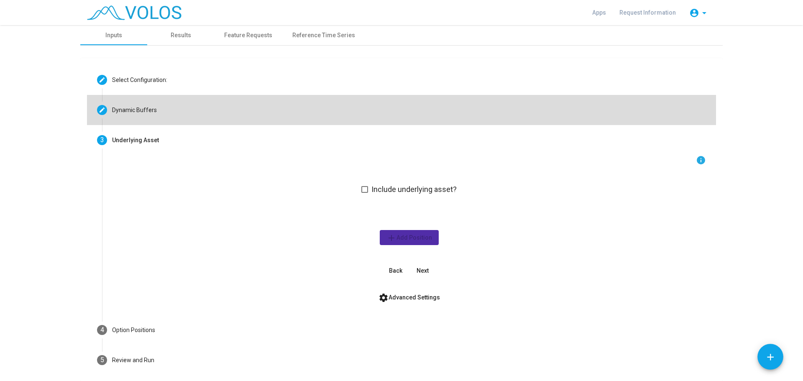
click at [143, 110] on div "Dynamic Buffers" at bounding box center [134, 110] width 45 height 9
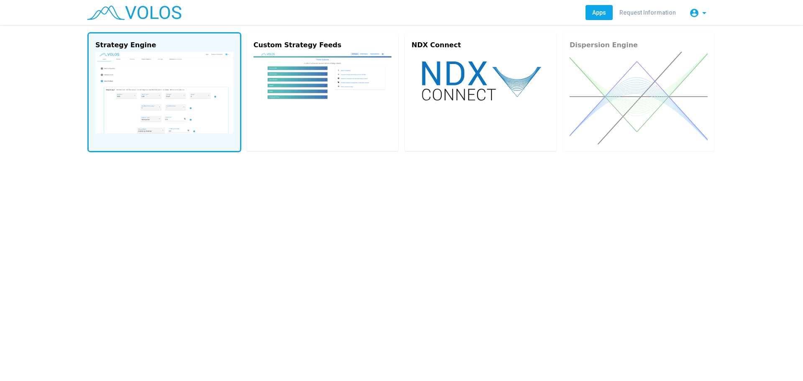
click at [192, 99] on img at bounding box center [164, 93] width 138 height 82
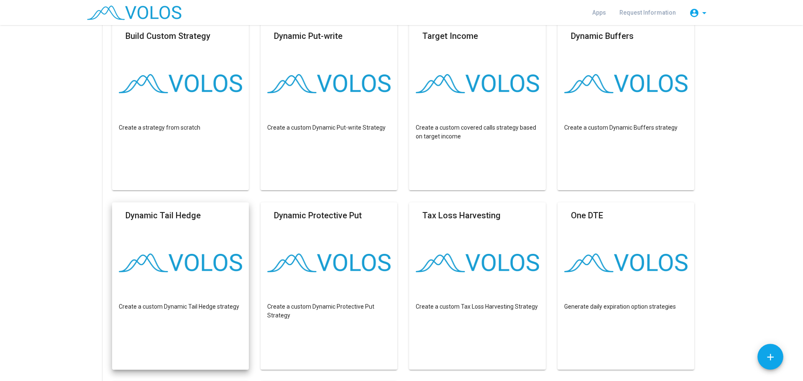
click at [216, 223] on mat-card-header "Dynamic Tail Hedge" at bounding box center [180, 218] width 123 height 18
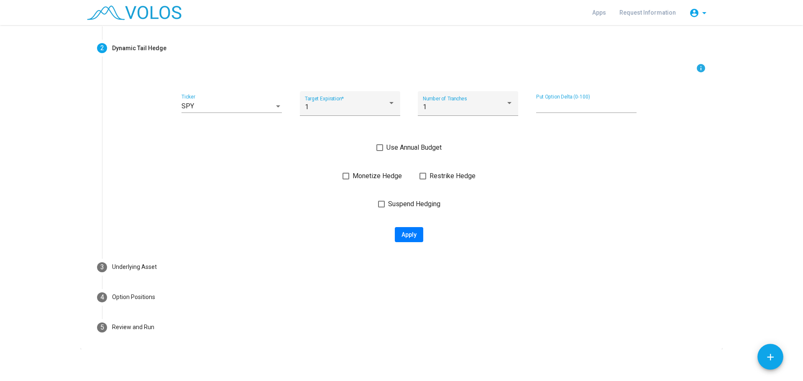
scroll to position [64, 0]
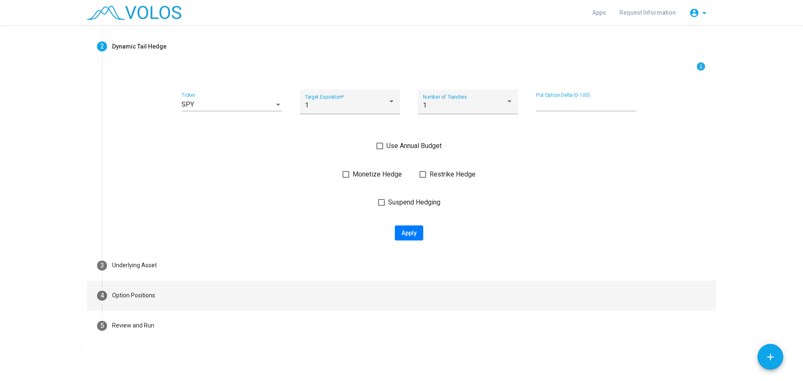
click at [155, 295] on mat-step-header "4 Option Positions" at bounding box center [401, 295] width 629 height 30
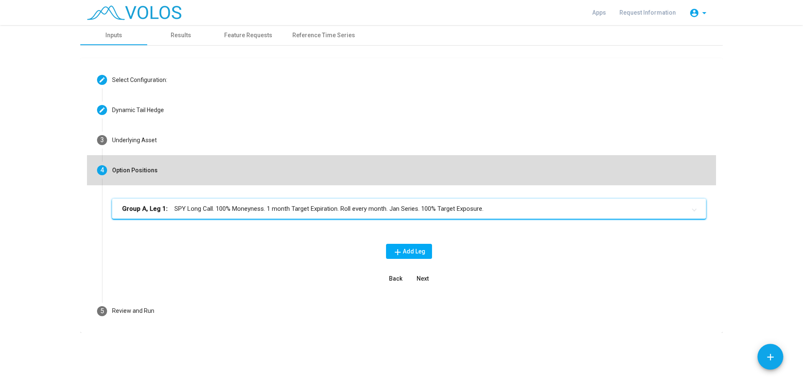
scroll to position [0, 0]
click at [122, 166] on div "Option Positions" at bounding box center [135, 170] width 46 height 9
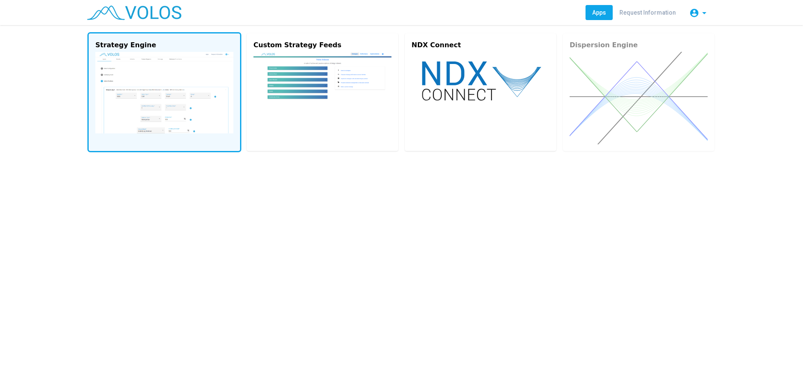
click at [147, 67] on img at bounding box center [164, 93] width 138 height 82
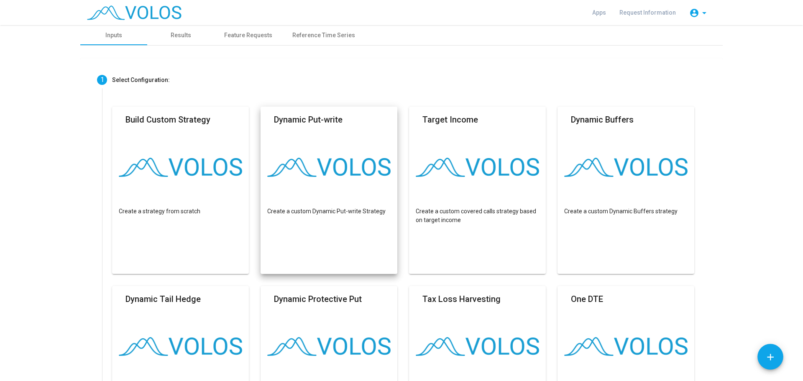
scroll to position [167, 0]
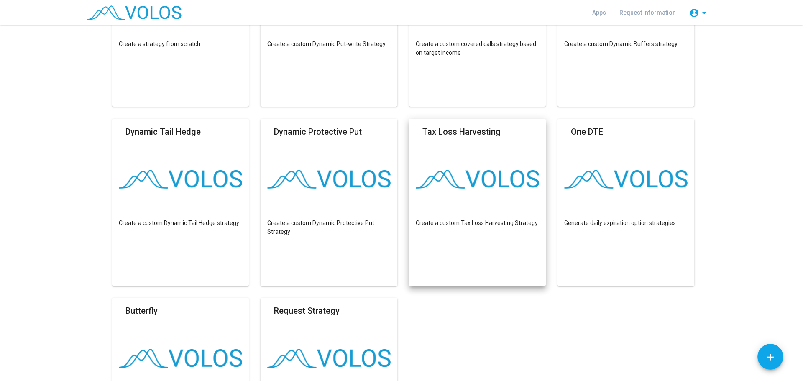
click at [490, 162] on mat-card "Tax Loss Harvesting Create a custom Tax Loss Harvesting Strategy" at bounding box center [477, 202] width 137 height 167
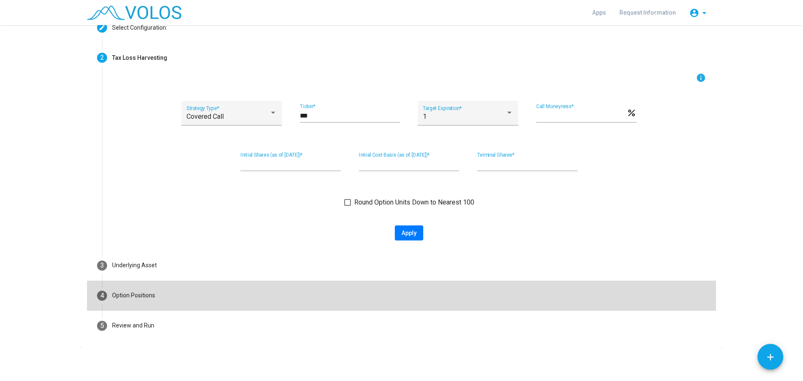
click at [183, 303] on mat-step-header "4 Option Positions" at bounding box center [401, 295] width 629 height 30
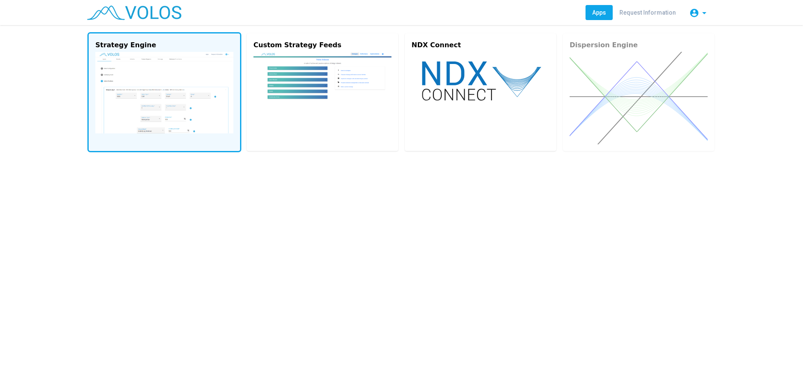
click at [175, 73] on img at bounding box center [164, 93] width 138 height 82
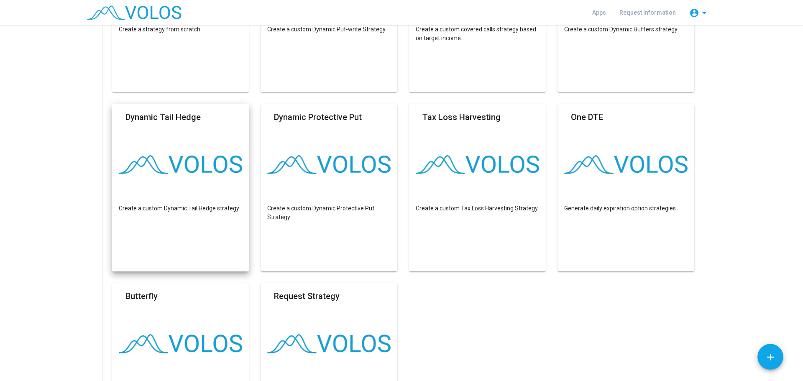
scroll to position [251, 0]
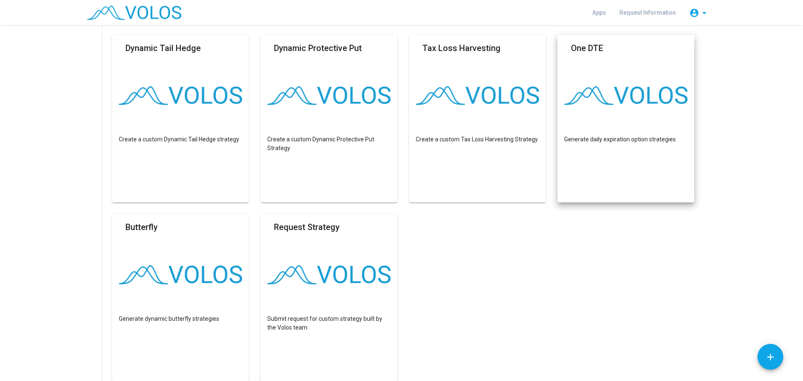
click at [610, 106] on mat-card "One DTE Generate daily expiration option strategies" at bounding box center [625, 118] width 137 height 167
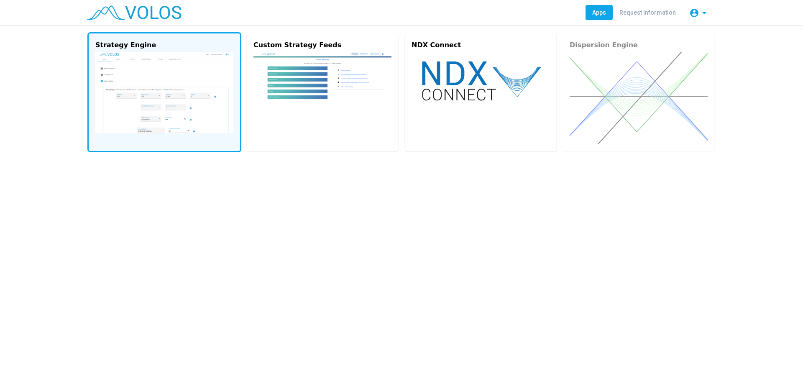
click at [158, 63] on img at bounding box center [164, 93] width 138 height 82
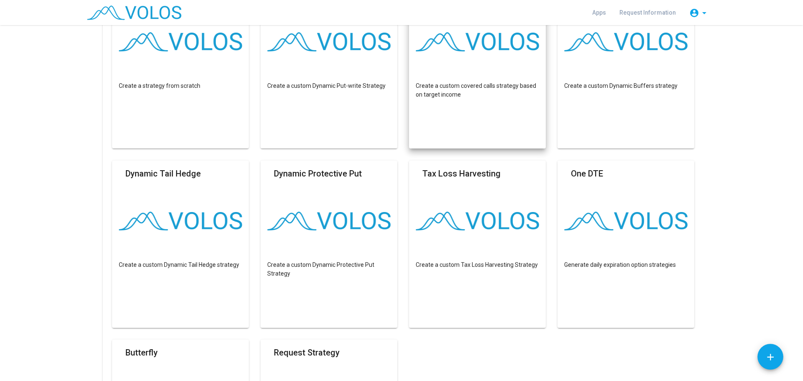
scroll to position [209, 0]
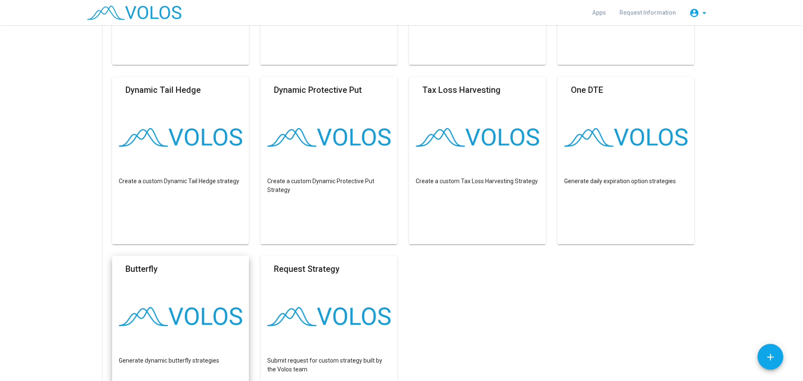
click at [153, 293] on mat-card "Butterfly Generate dynamic butterfly strategies" at bounding box center [180, 339] width 137 height 167
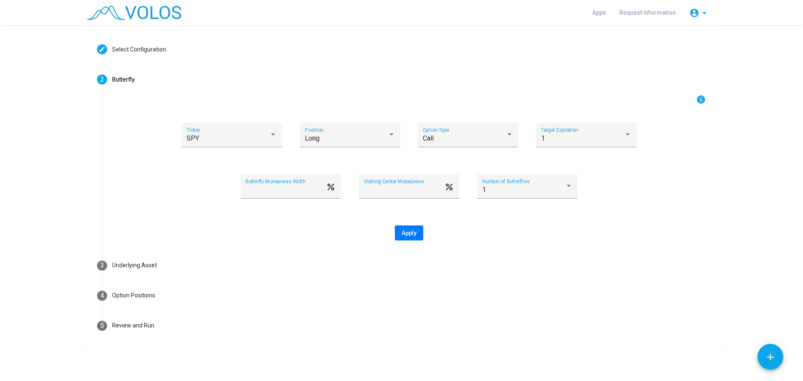
scroll to position [31, 0]
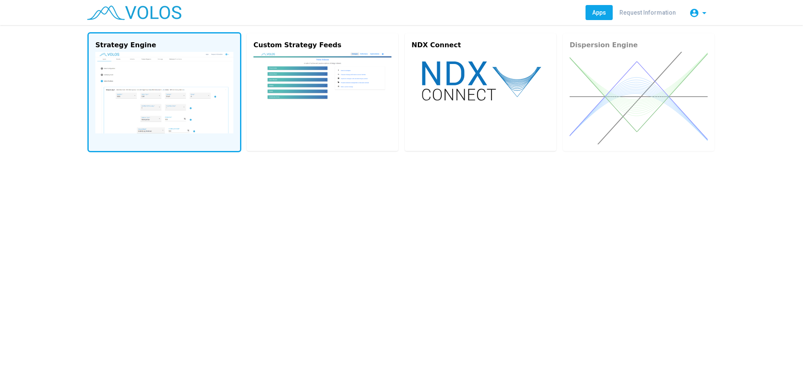
click at [155, 70] on img at bounding box center [164, 93] width 138 height 82
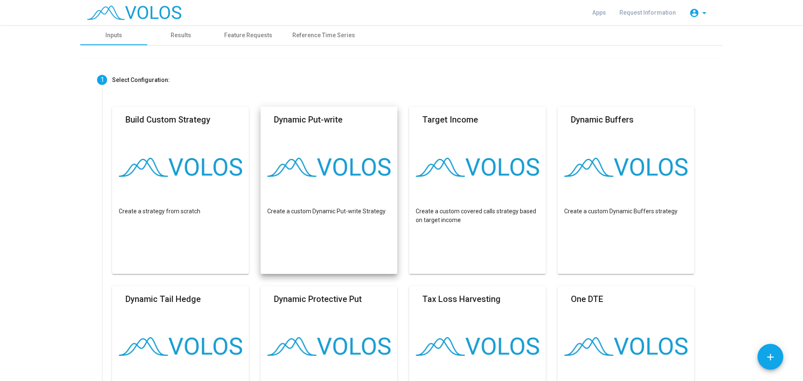
click at [306, 138] on mat-card "Dynamic Put-write Create a custom Dynamic Put-write Strategy" at bounding box center [328, 190] width 137 height 167
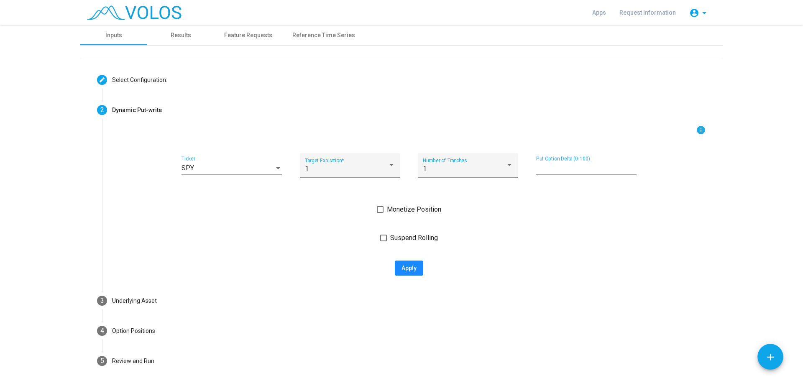
click at [408, 265] on button "Apply" at bounding box center [409, 267] width 28 height 15
type input "**********"
type textarea "**********"
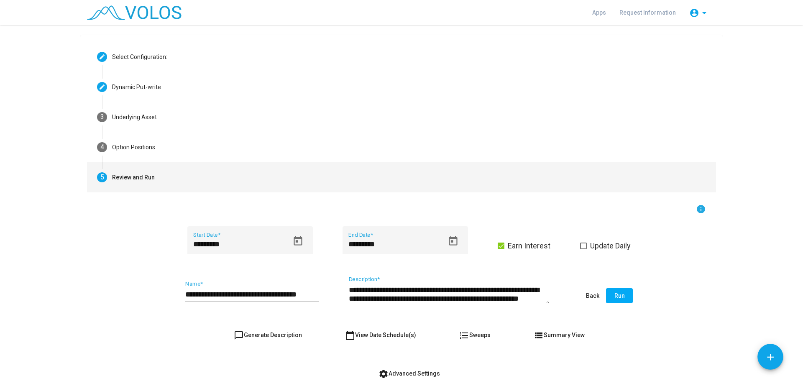
scroll to position [42, 0]
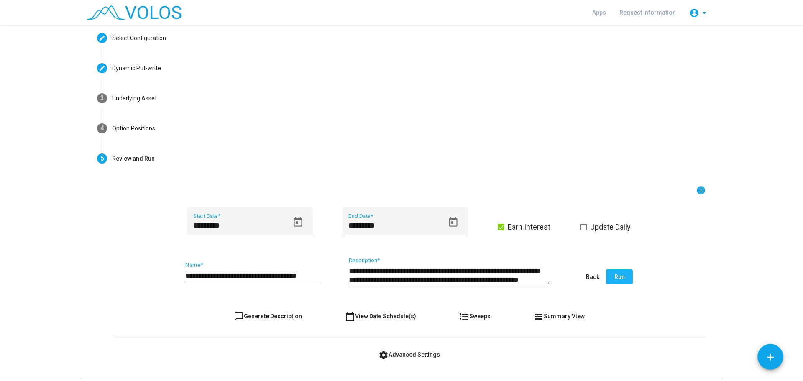
click at [615, 274] on span "Run" at bounding box center [619, 276] width 10 height 7
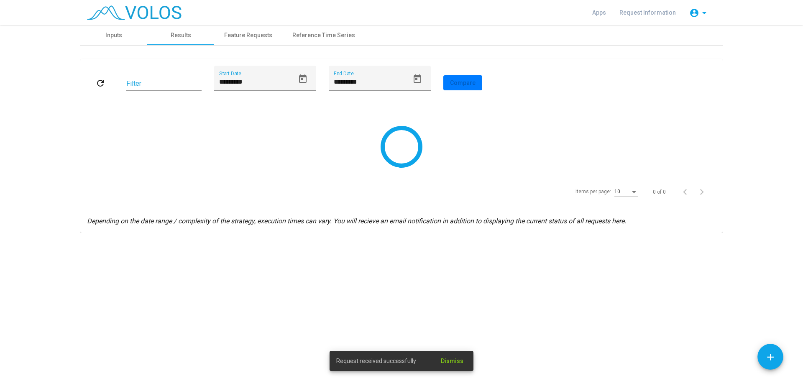
scroll to position [0, 0]
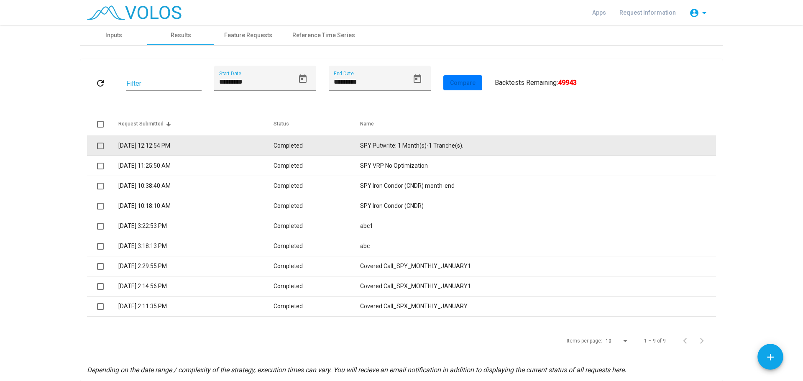
click at [399, 145] on td "SPY Putwrite: 1 Month(s)-1 Tranche(s)." at bounding box center [538, 146] width 356 height 20
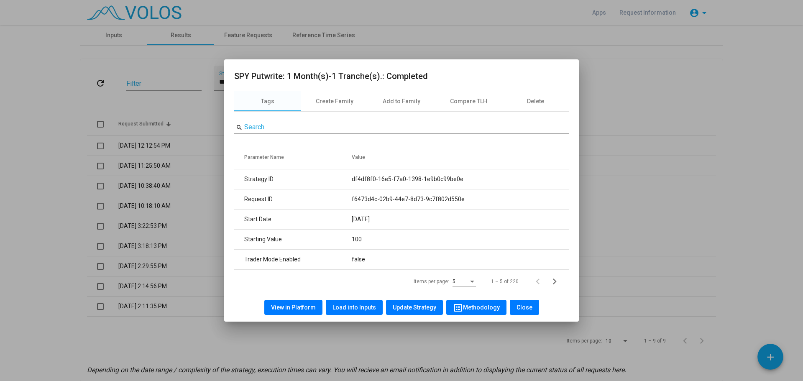
click at [363, 307] on span "Load into Inputs" at bounding box center [353, 307] width 43 height 7
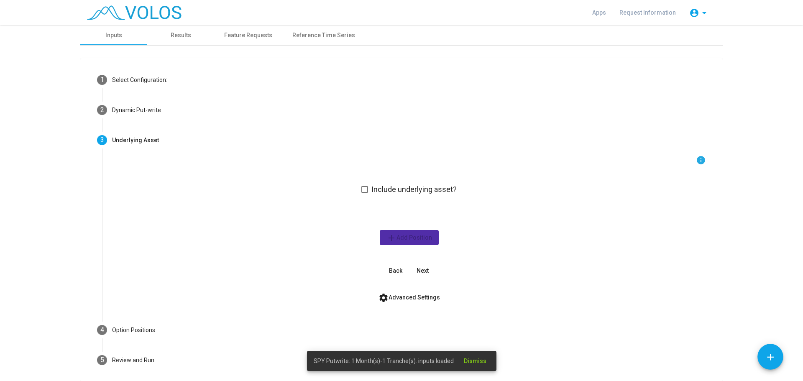
scroll to position [34, 0]
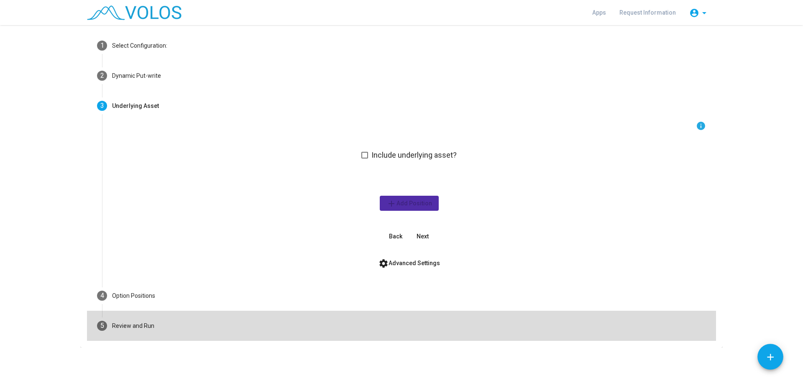
click at [154, 322] on mat-step-header "5 Review and Run" at bounding box center [401, 326] width 629 height 30
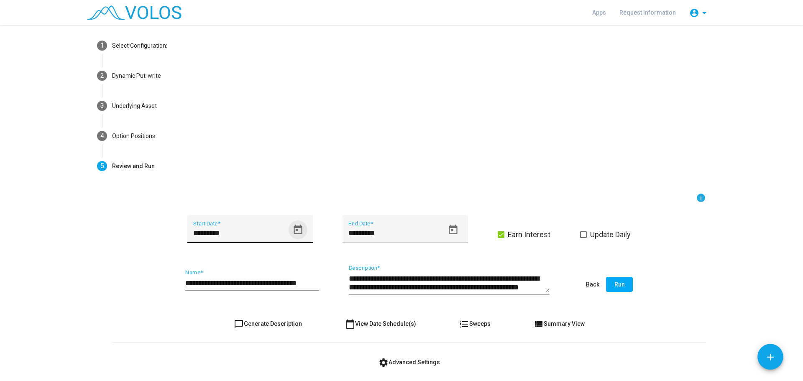
click at [292, 228] on icon "Open calendar" at bounding box center [297, 229] width 11 height 11
click at [278, 81] on button "Previous month" at bounding box center [280, 84] width 17 height 17
click at [209, 84] on span "JUL 2024" at bounding box center [200, 84] width 17 height 7
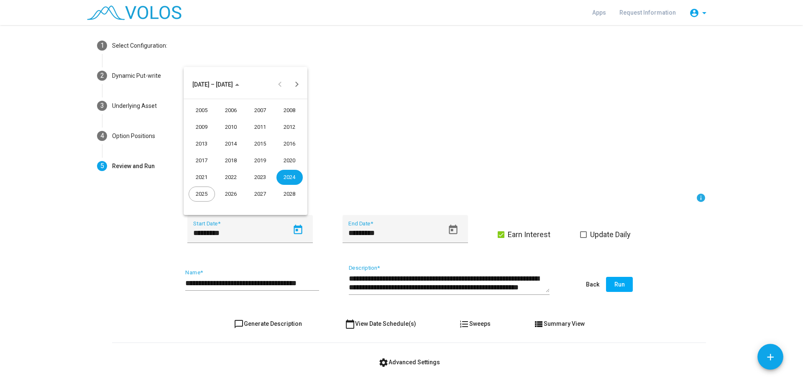
click at [232, 110] on div "2006" at bounding box center [231, 110] width 26 height 15
click at [202, 126] on div "JAN" at bounding box center [202, 127] width 26 height 15
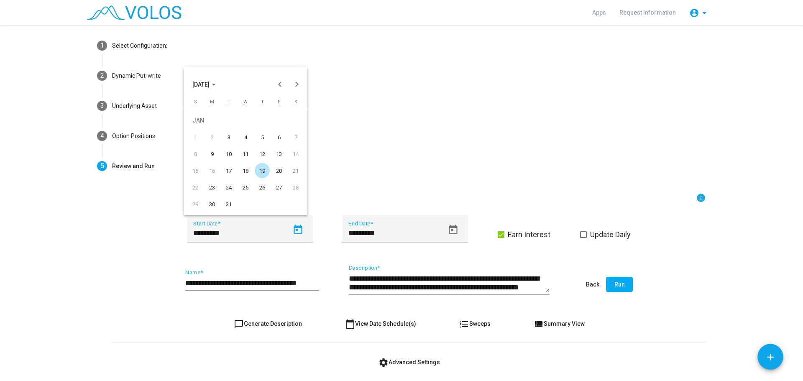
click at [260, 169] on div "19" at bounding box center [262, 170] width 15 height 15
type input "*********"
click at [619, 279] on button "Run" at bounding box center [619, 284] width 27 height 15
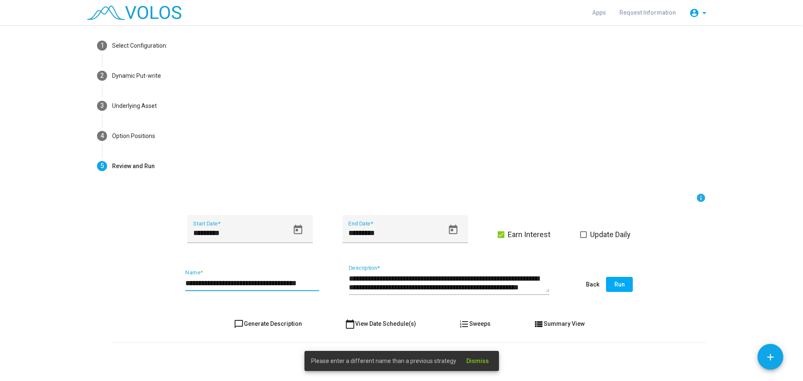
click at [299, 279] on input "**********" at bounding box center [252, 283] width 134 height 8
click at [309, 280] on input "**********" at bounding box center [252, 283] width 134 height 8
type input "**********"
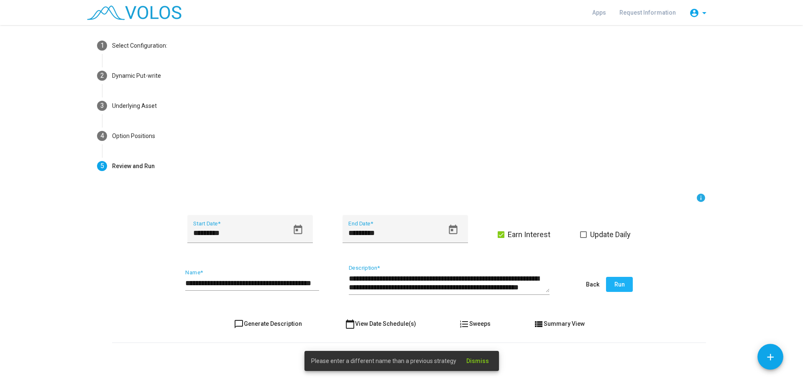
click at [621, 285] on button "Run" at bounding box center [619, 284] width 27 height 15
